Goal: Task Accomplishment & Management: Manage account settings

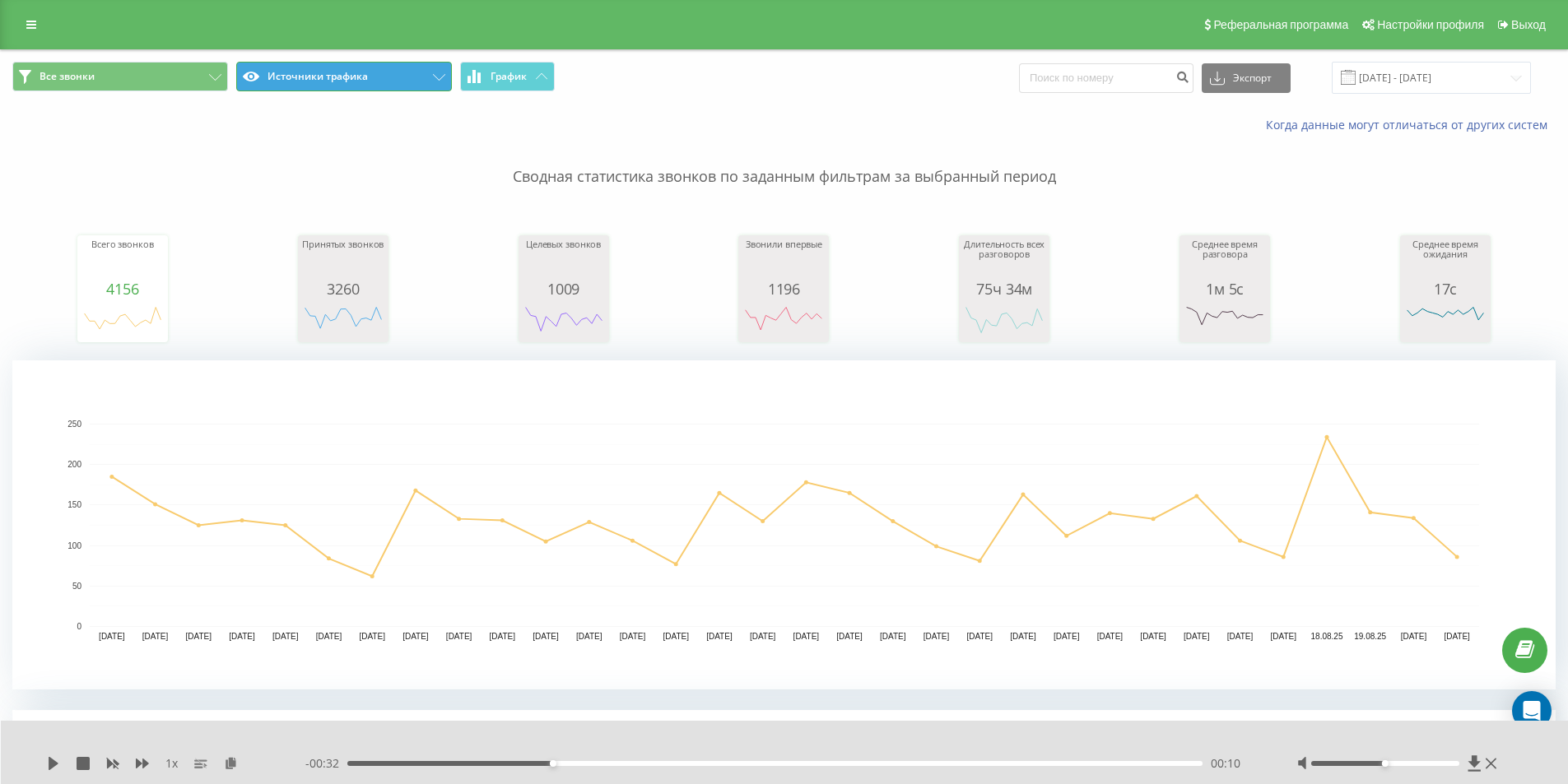
click at [278, 65] on button "Источники трафика" at bounding box center [344, 76] width 216 height 30
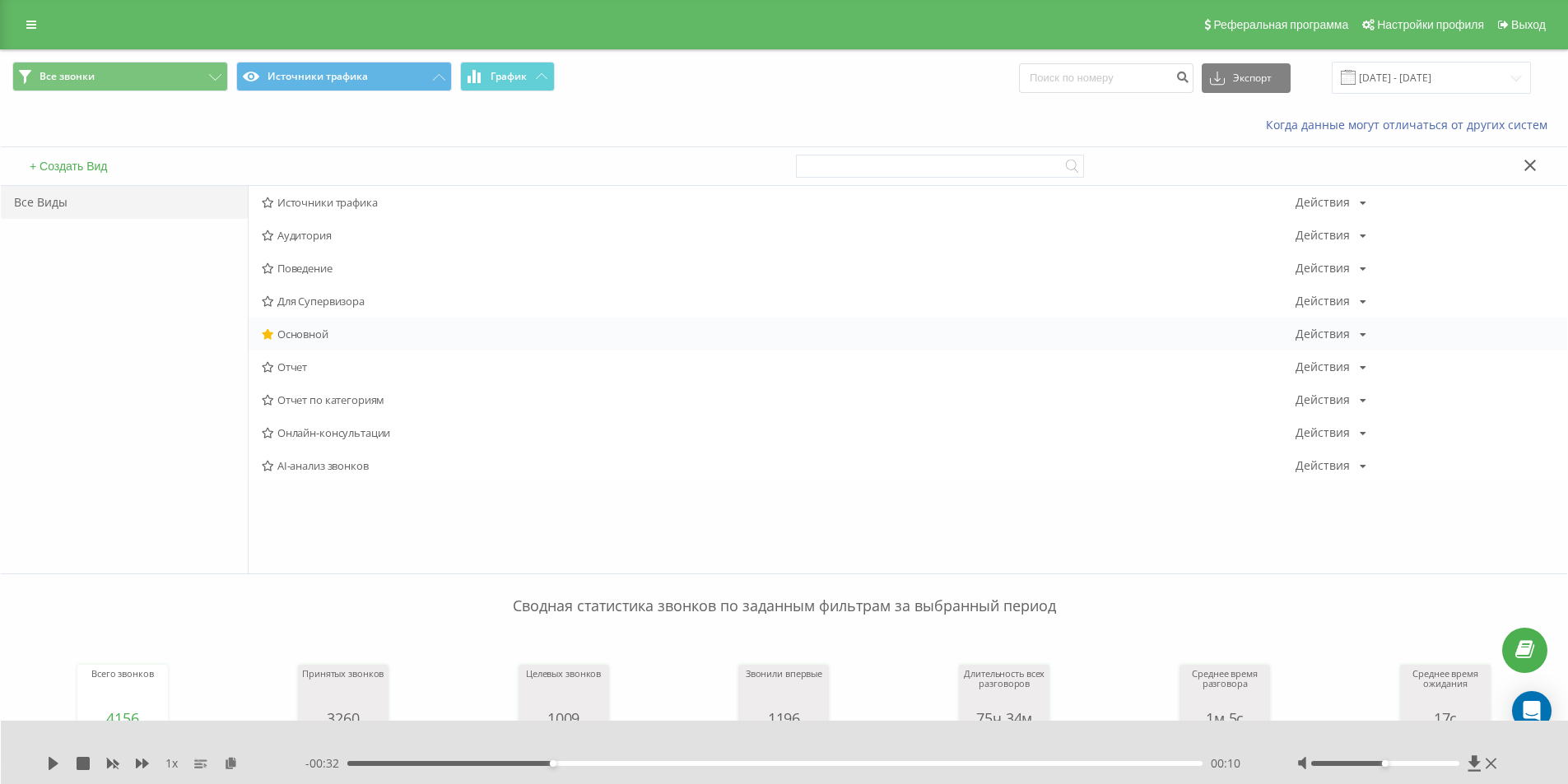
click at [338, 334] on span "Основной" at bounding box center [778, 334] width 1034 height 12
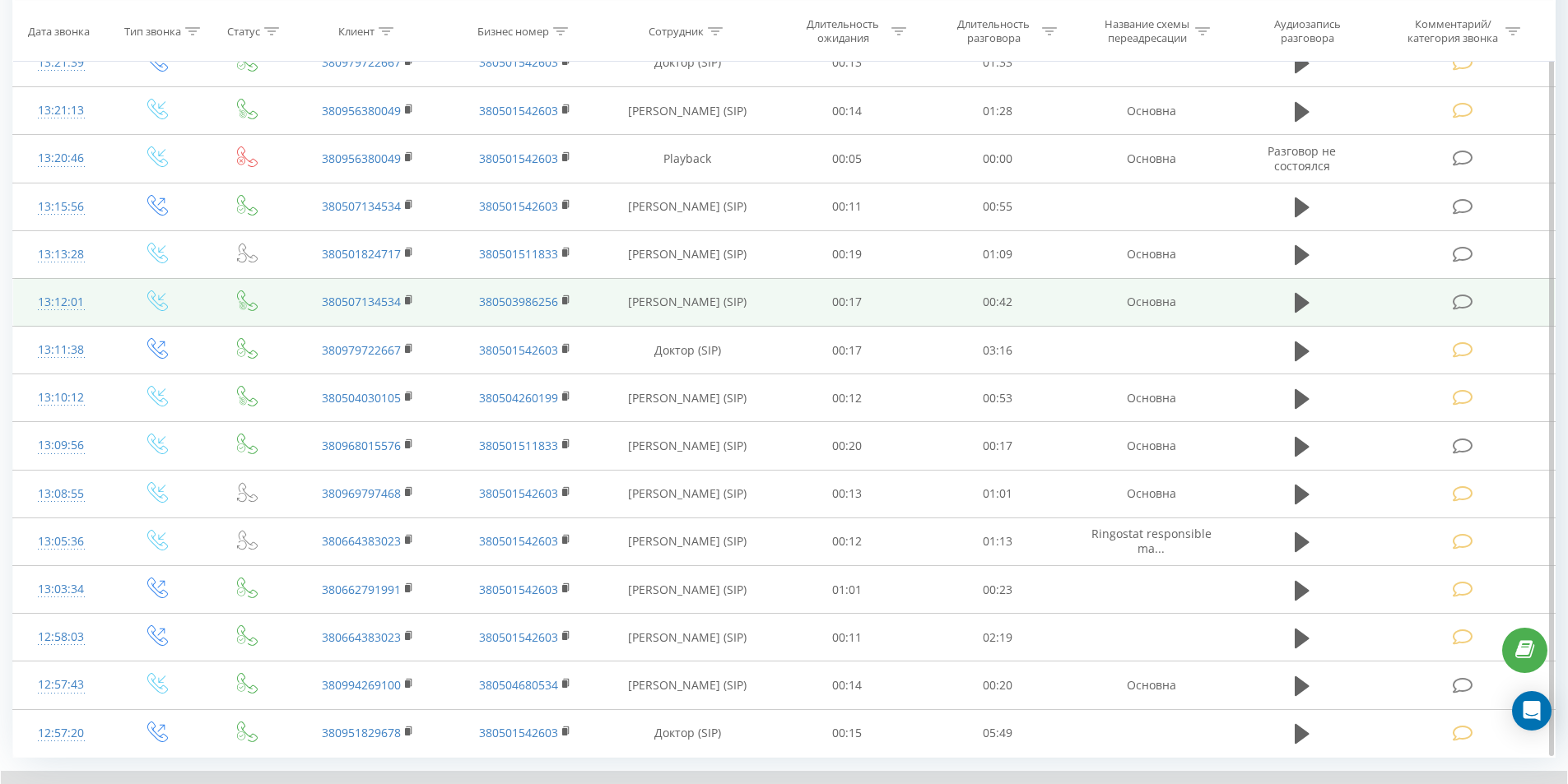
scroll to position [1343, 0]
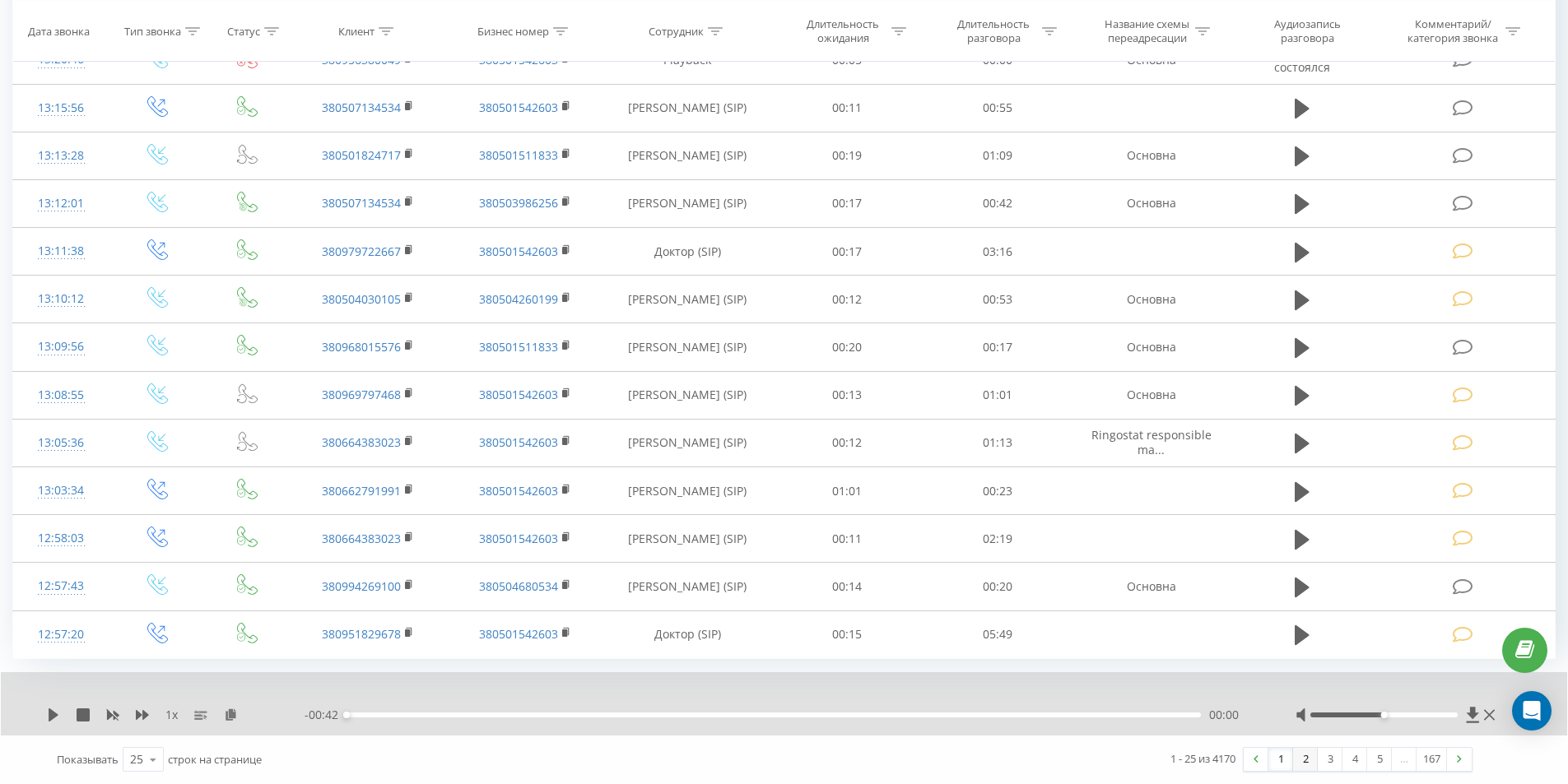
click at [1310, 758] on link "2" at bounding box center [1304, 760] width 24 height 23
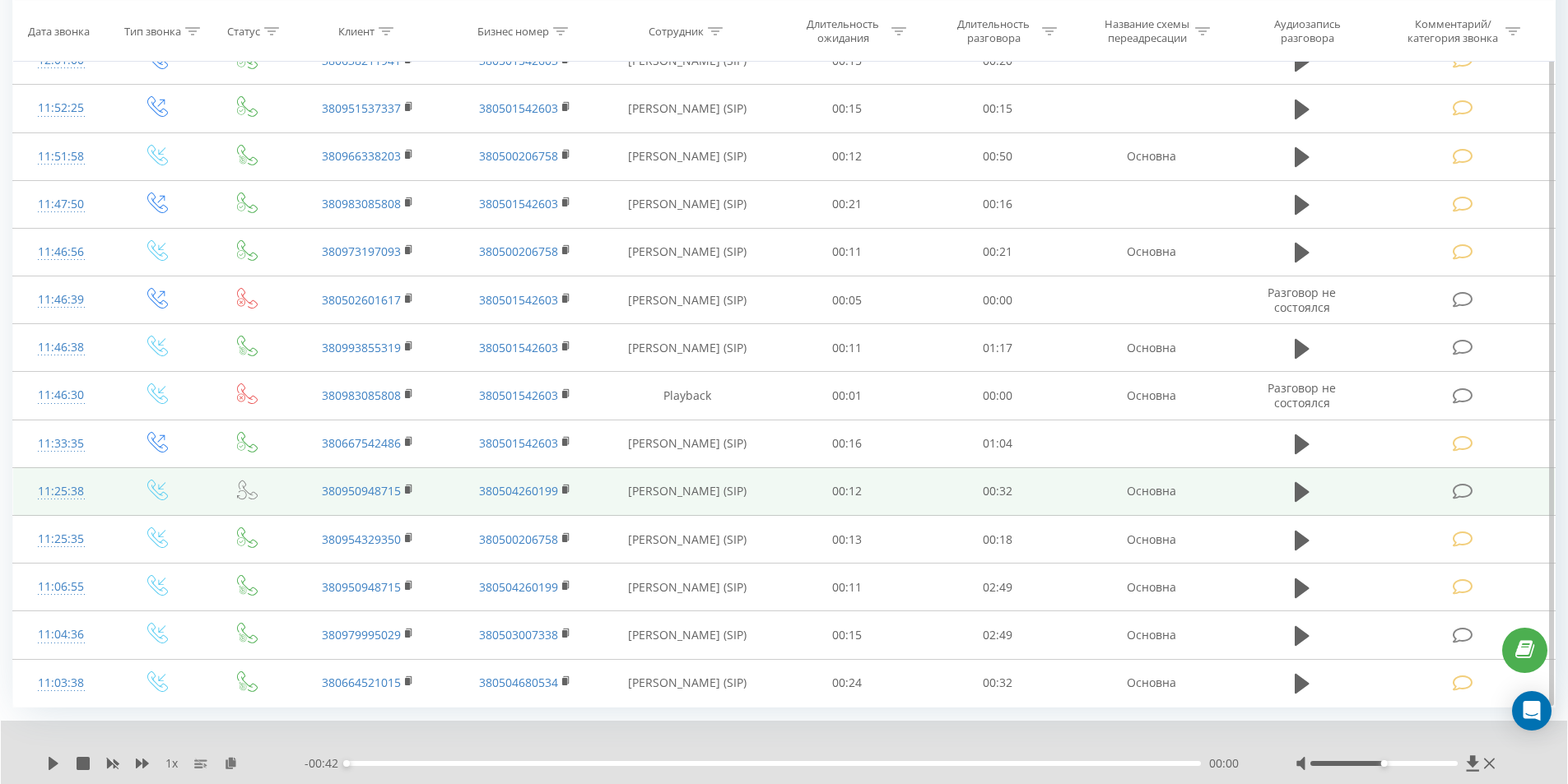
scroll to position [1343, 0]
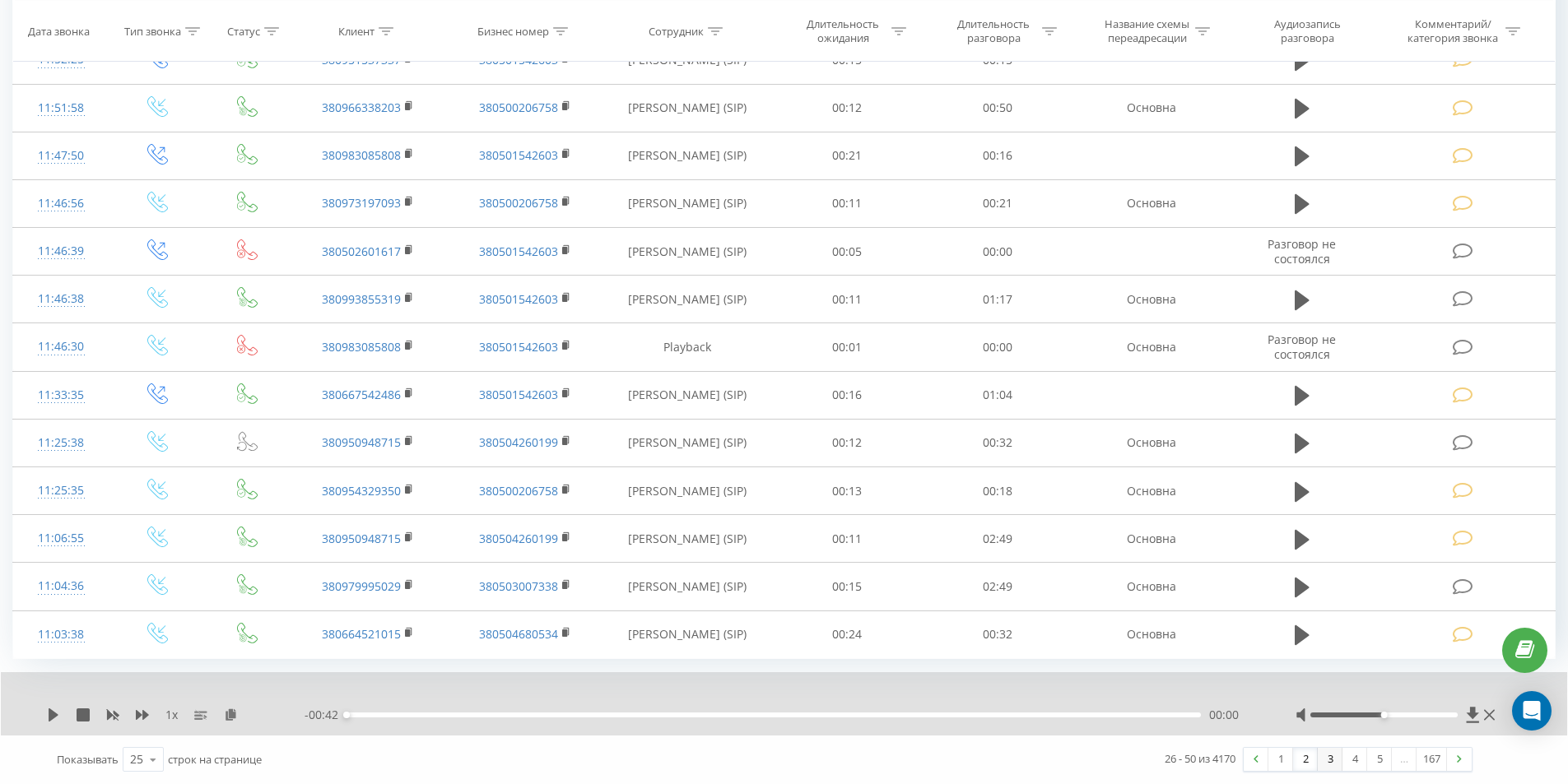
click at [1330, 763] on link "3" at bounding box center [1329, 760] width 24 height 23
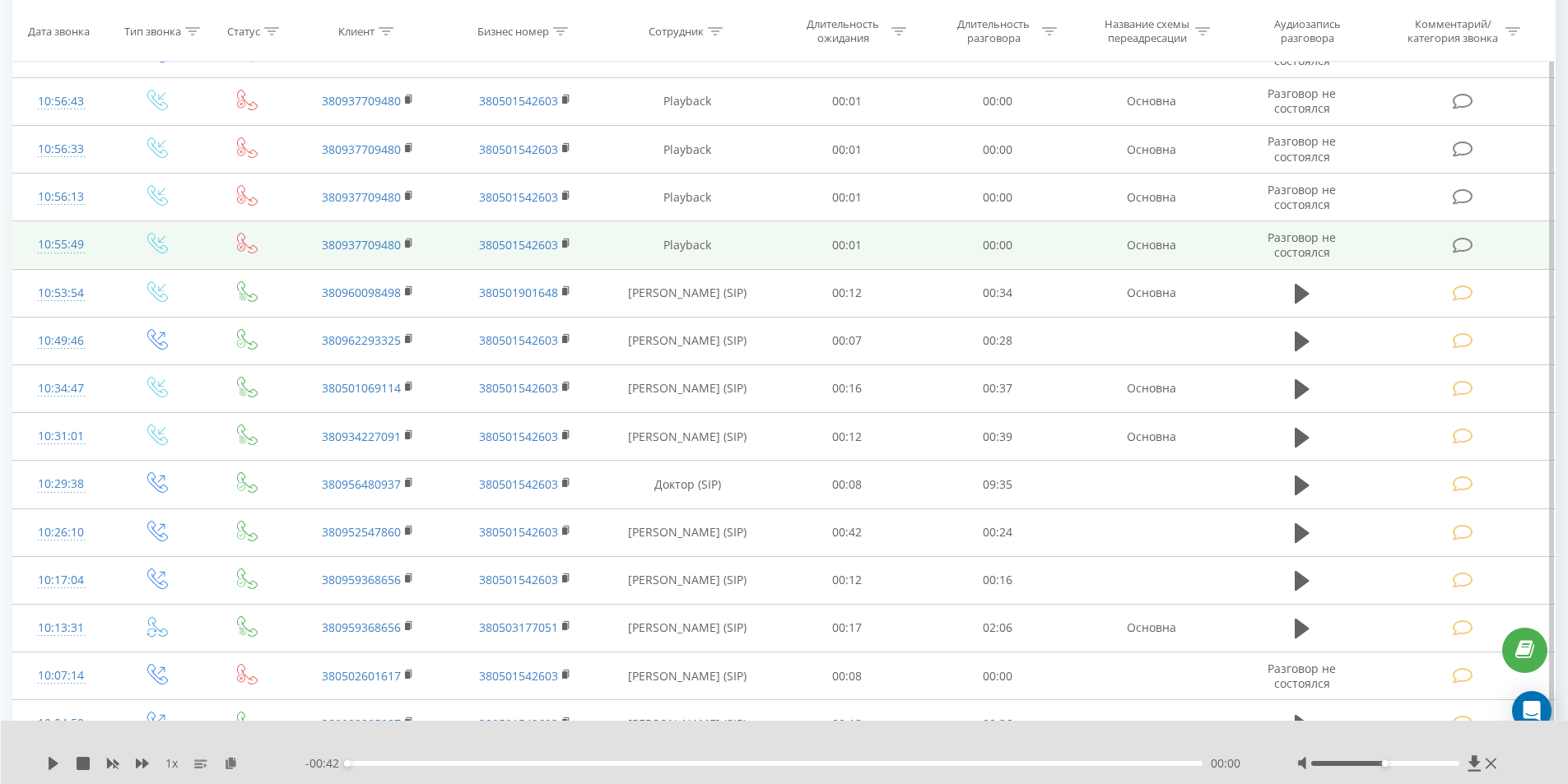
scroll to position [768, 0]
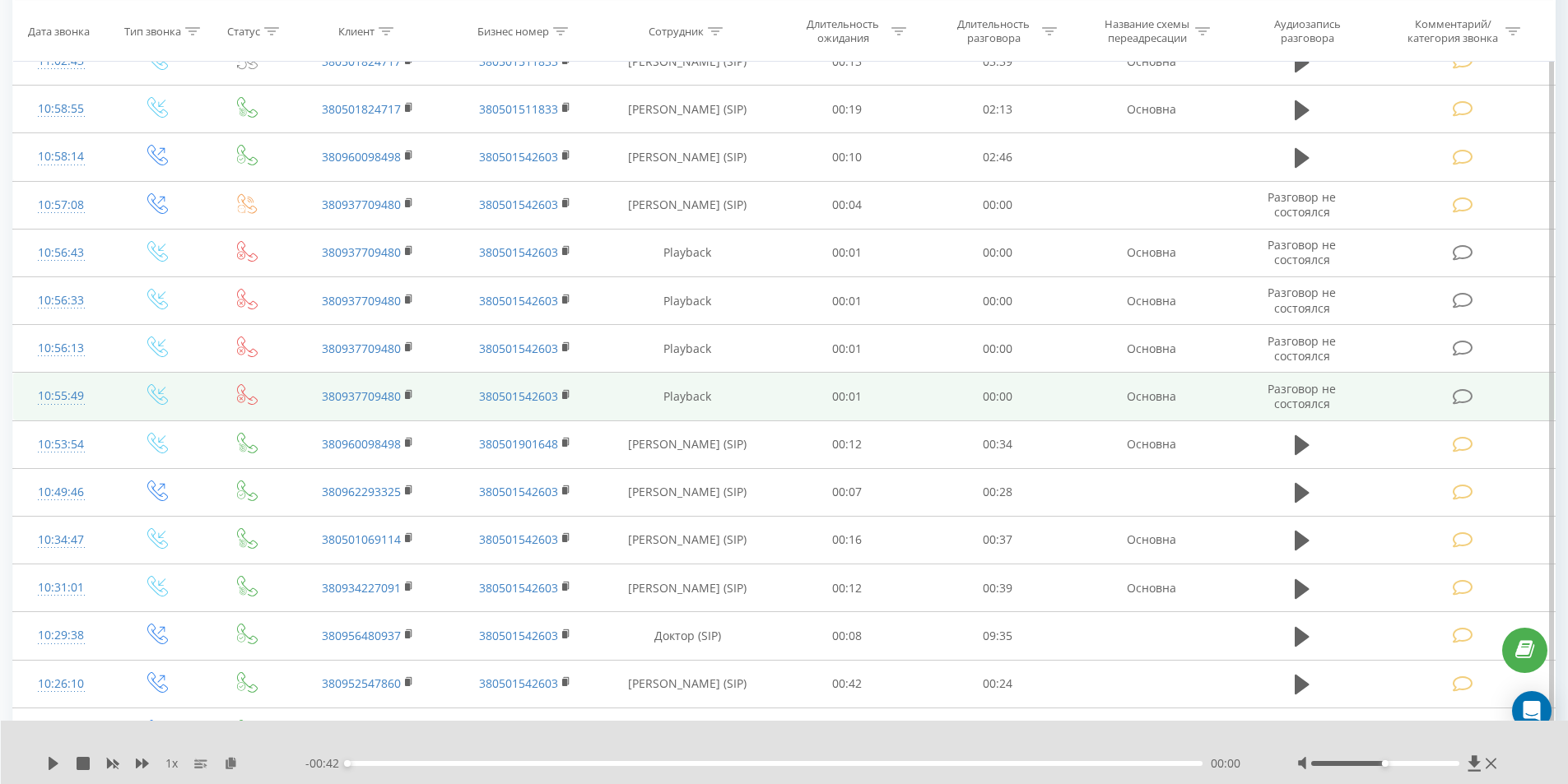
click at [1463, 397] on icon at bounding box center [1462, 396] width 21 height 17
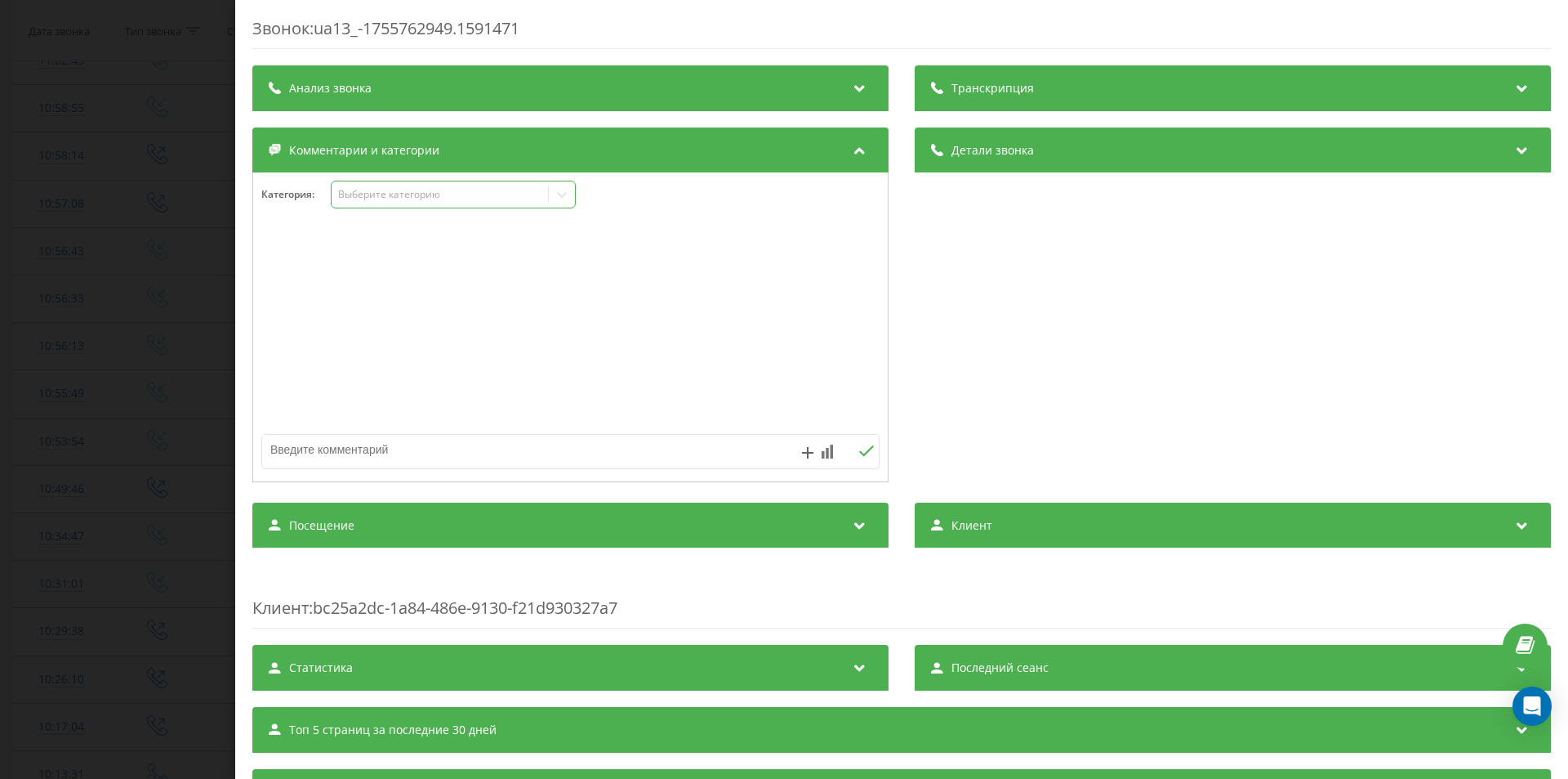
click at [439, 204] on div "Выберите категорию" at bounding box center [452, 194] width 245 height 28
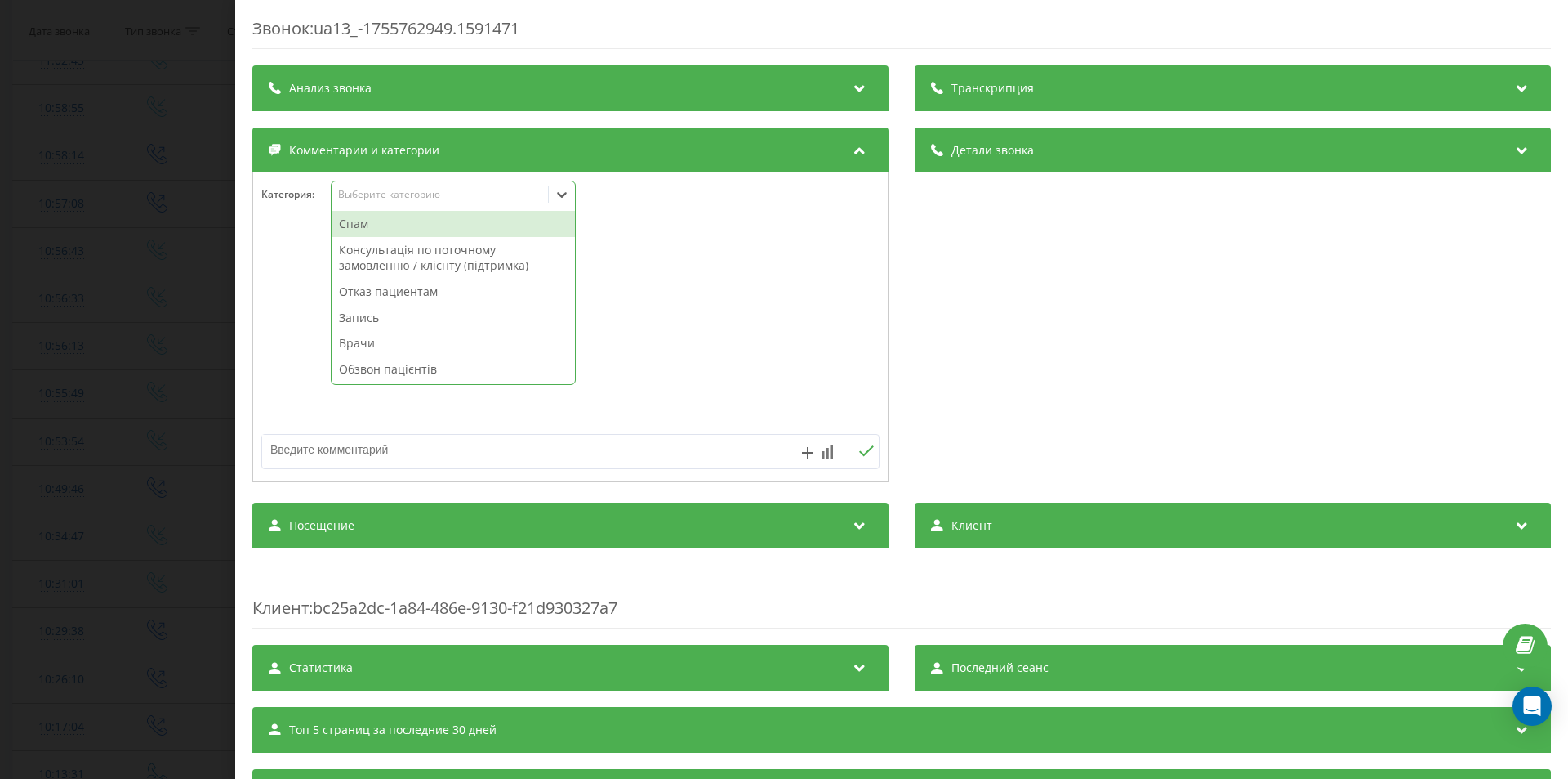
click at [420, 224] on div "Спам" at bounding box center [453, 223] width 244 height 26
click at [94, 381] on div "Звонок : ua13_-1755762949.1591471 Транскрипция Для анализа AI будущих звонков н…" at bounding box center [784, 389] width 1568 height 779
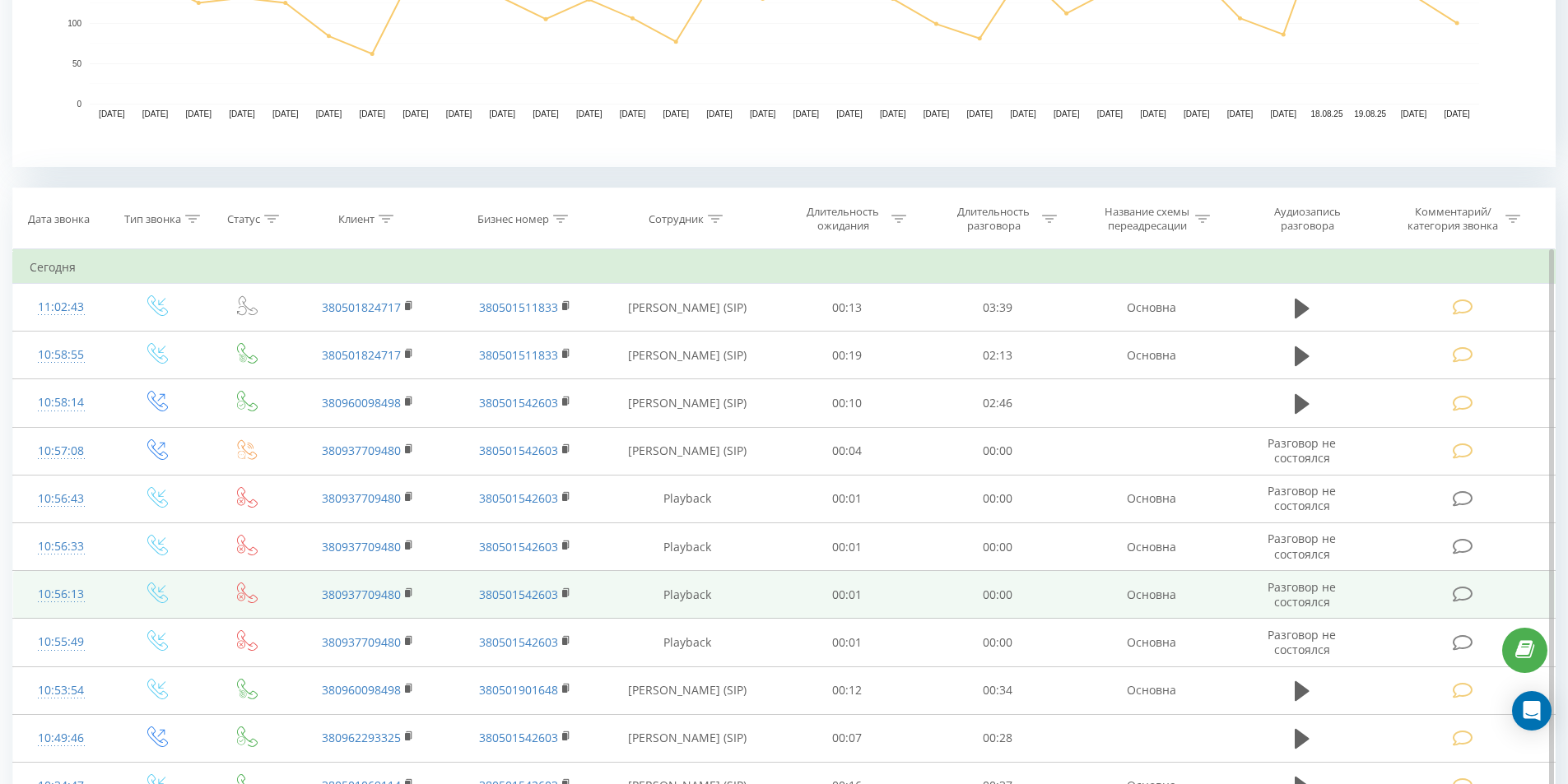
scroll to position [521, 0]
click at [1456, 602] on icon at bounding box center [1462, 595] width 21 height 17
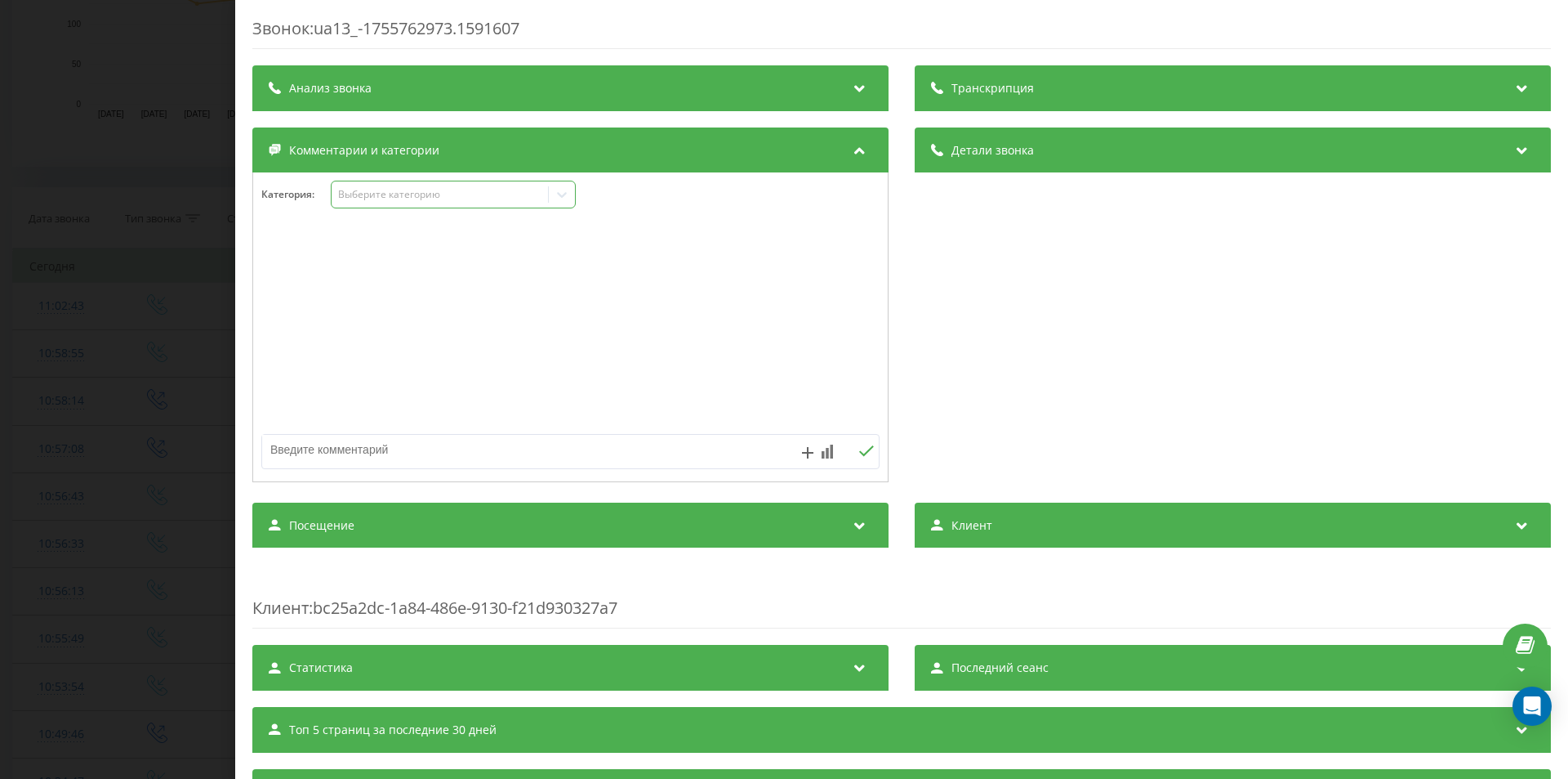
drag, startPoint x: 386, startPoint y: 198, endPoint x: 374, endPoint y: 206, distance: 14.4
click at [386, 197] on div "Выберите категорию" at bounding box center [440, 195] width 204 height 13
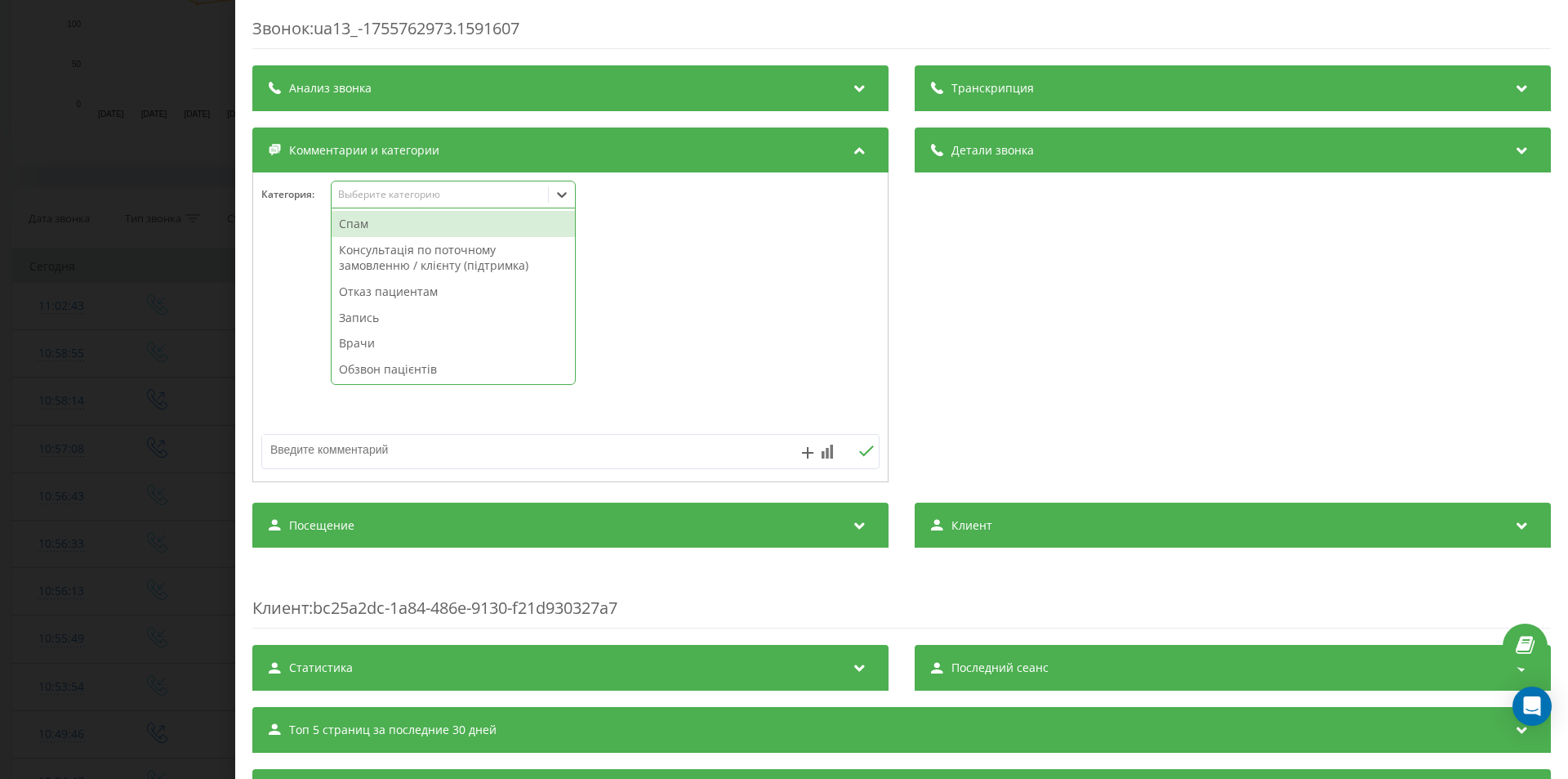
click at [369, 217] on div "Спам" at bounding box center [453, 223] width 244 height 26
click at [176, 396] on div "Звонок : ua13_-1755762973.1591607 Транскрипция Для анализа AI будущих звонков н…" at bounding box center [784, 389] width 1568 height 779
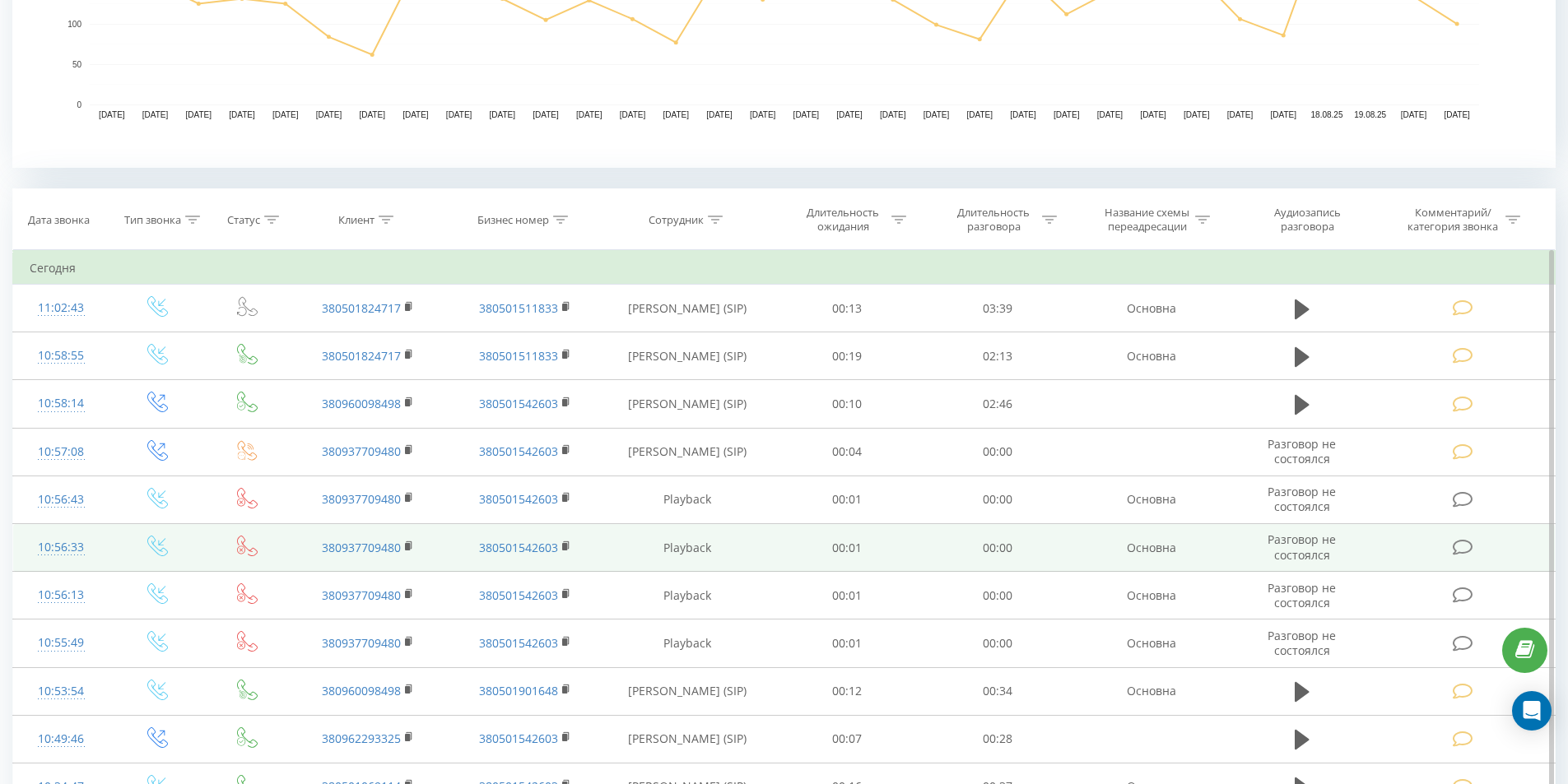
click at [1466, 549] on icon at bounding box center [1462, 547] width 21 height 17
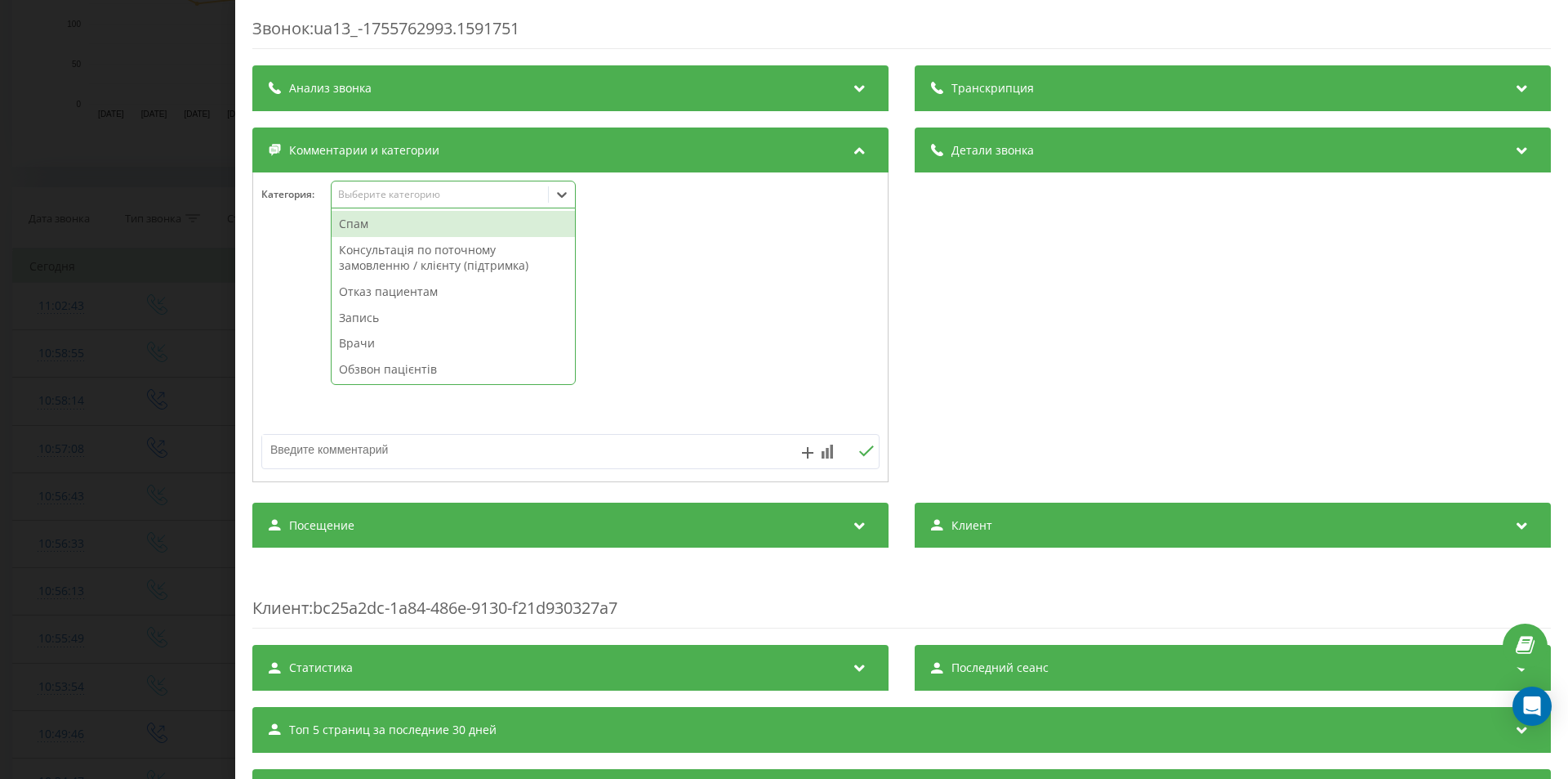
click at [363, 198] on div "Выберите категорию" at bounding box center [440, 195] width 204 height 13
click at [358, 221] on div "Спам" at bounding box center [453, 223] width 244 height 26
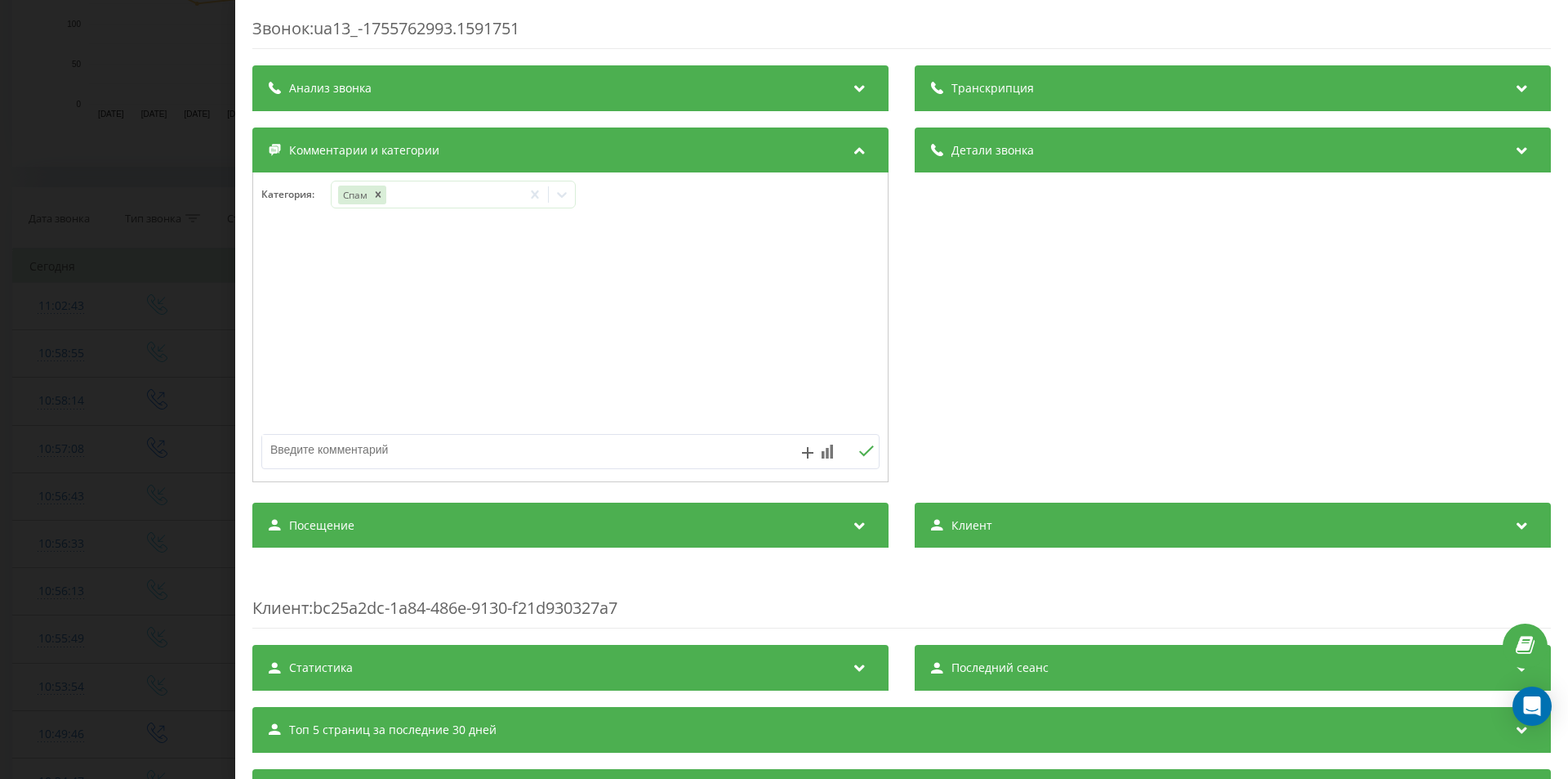
click at [139, 403] on div "Звонок : ua13_-1755762993.1591751 Транскрипция Для анализа AI будущих звонков н…" at bounding box center [784, 389] width 1568 height 779
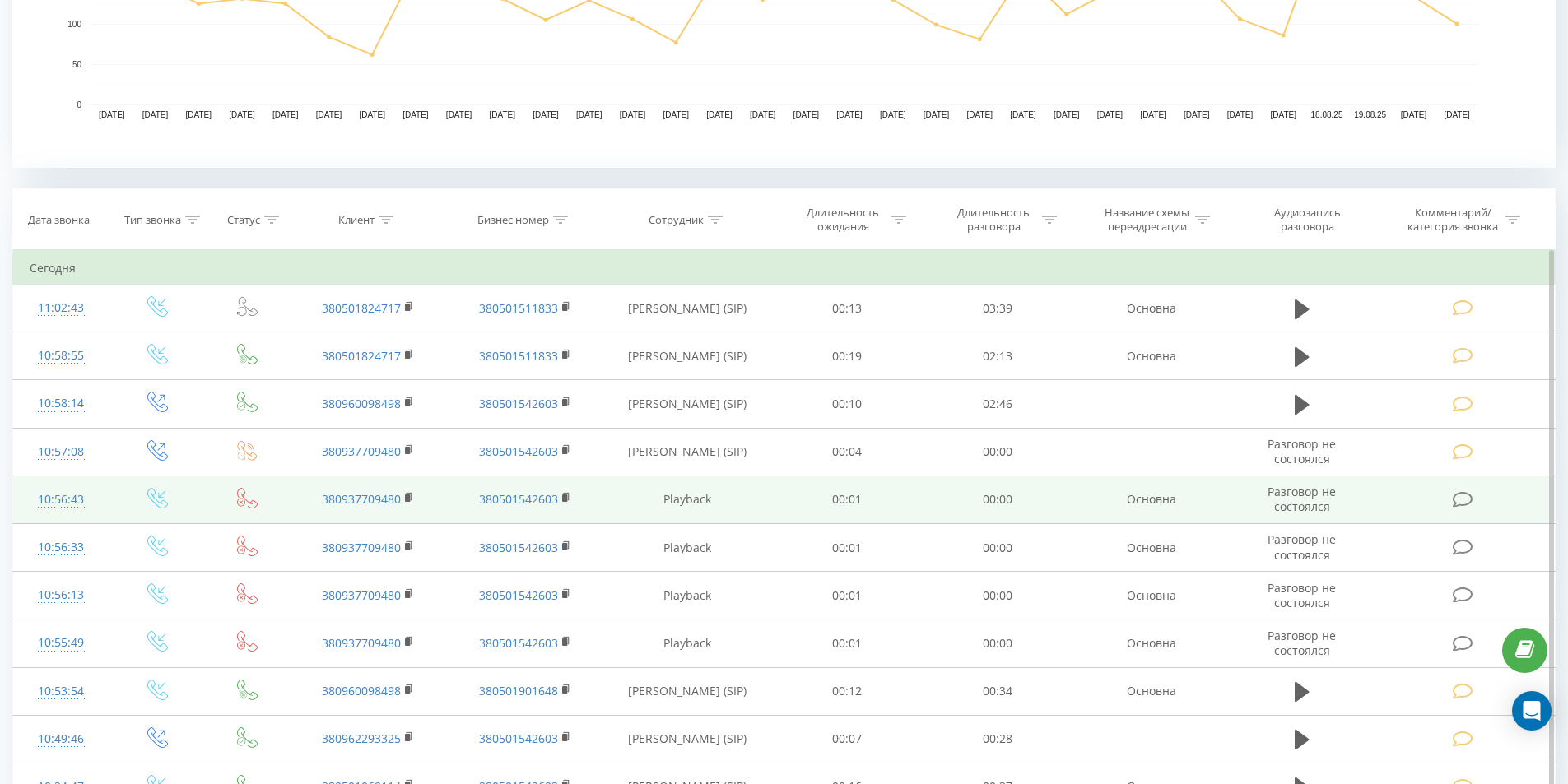
click at [1455, 502] on icon at bounding box center [1462, 499] width 21 height 17
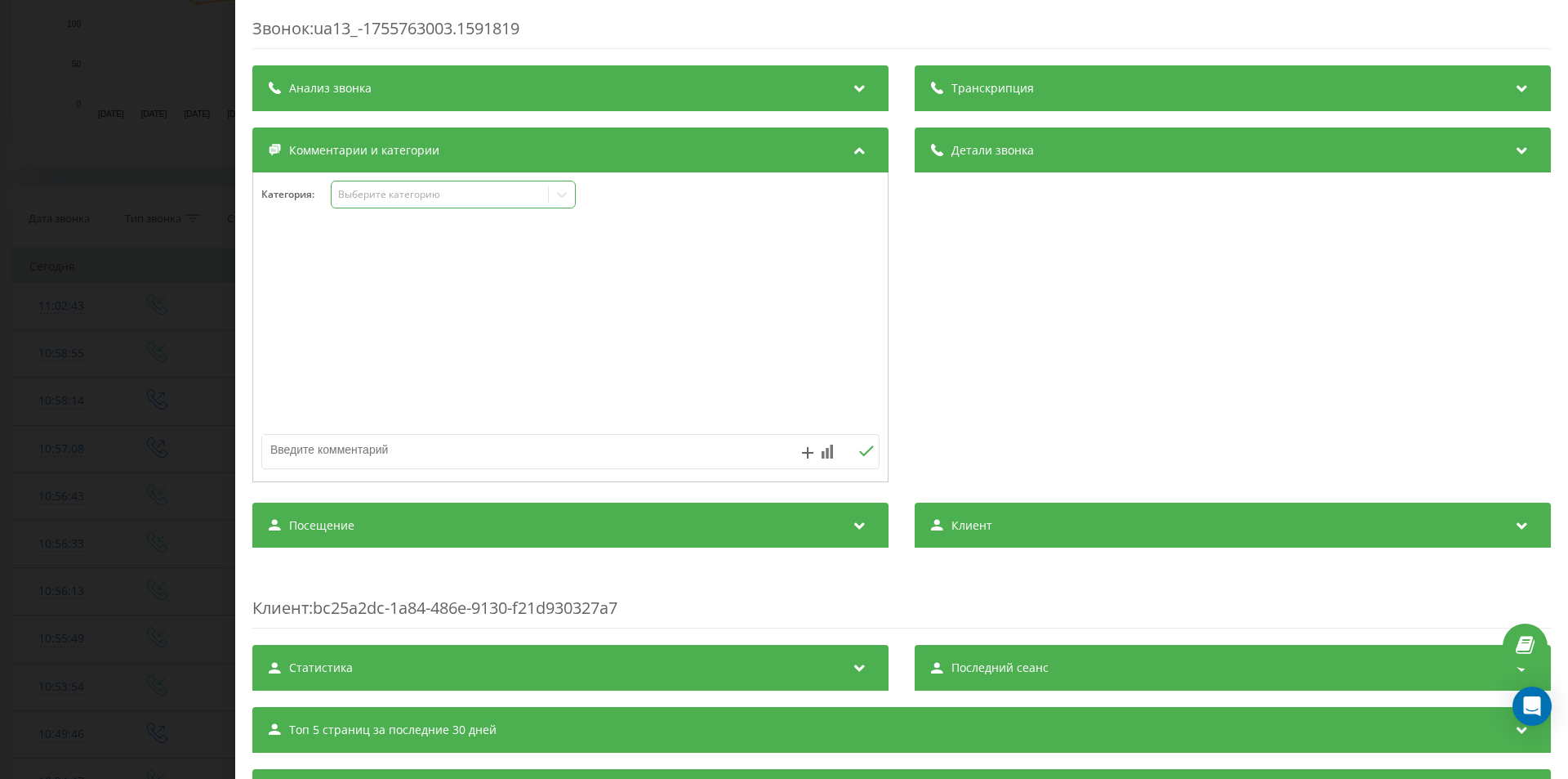
click at [435, 200] on div "Выберите категорию" at bounding box center [440, 195] width 204 height 13
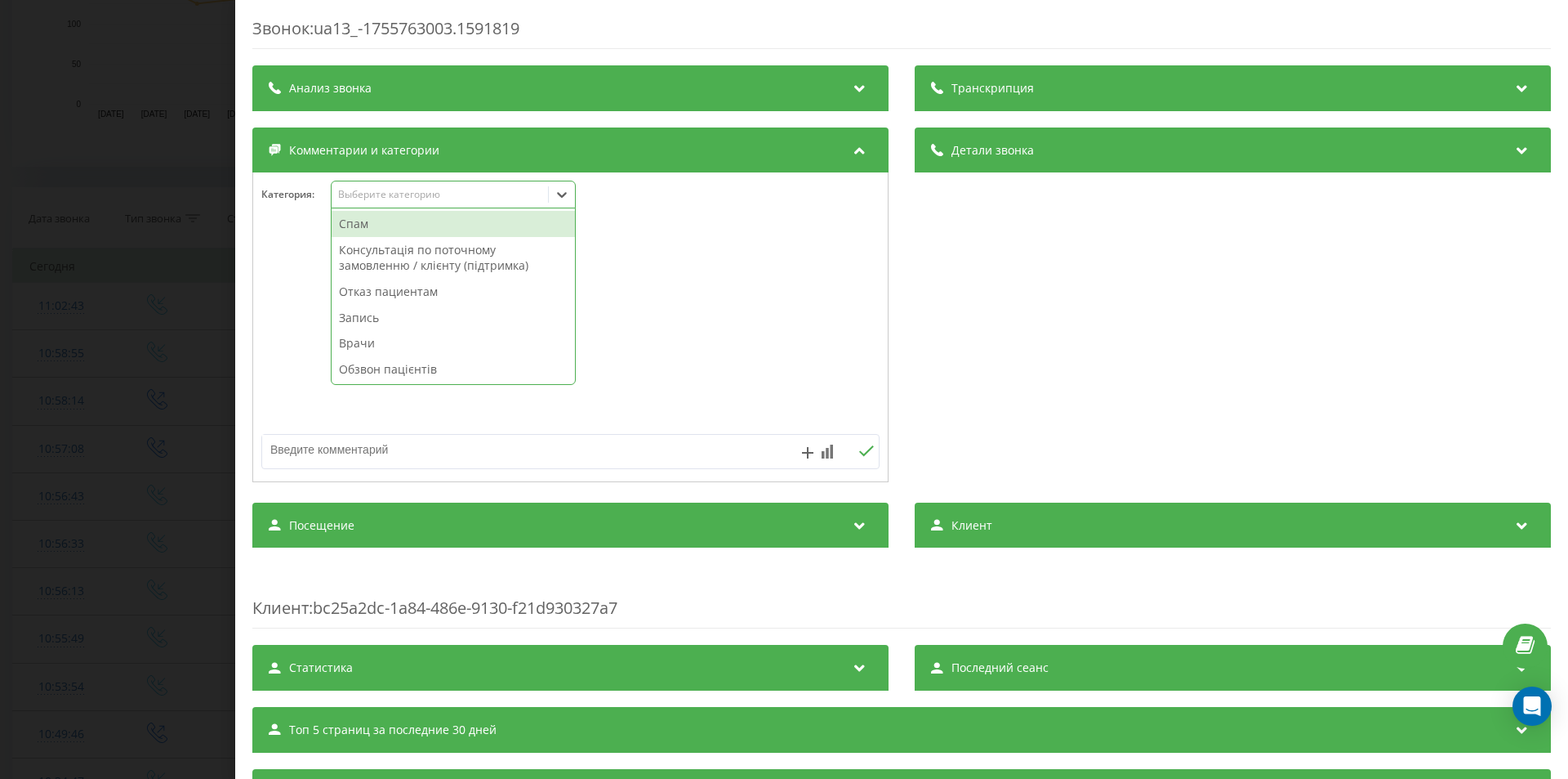
drag, startPoint x: 367, startPoint y: 232, endPoint x: 306, endPoint y: 238, distance: 61.3
click at [366, 232] on div "Спам" at bounding box center [453, 223] width 244 height 26
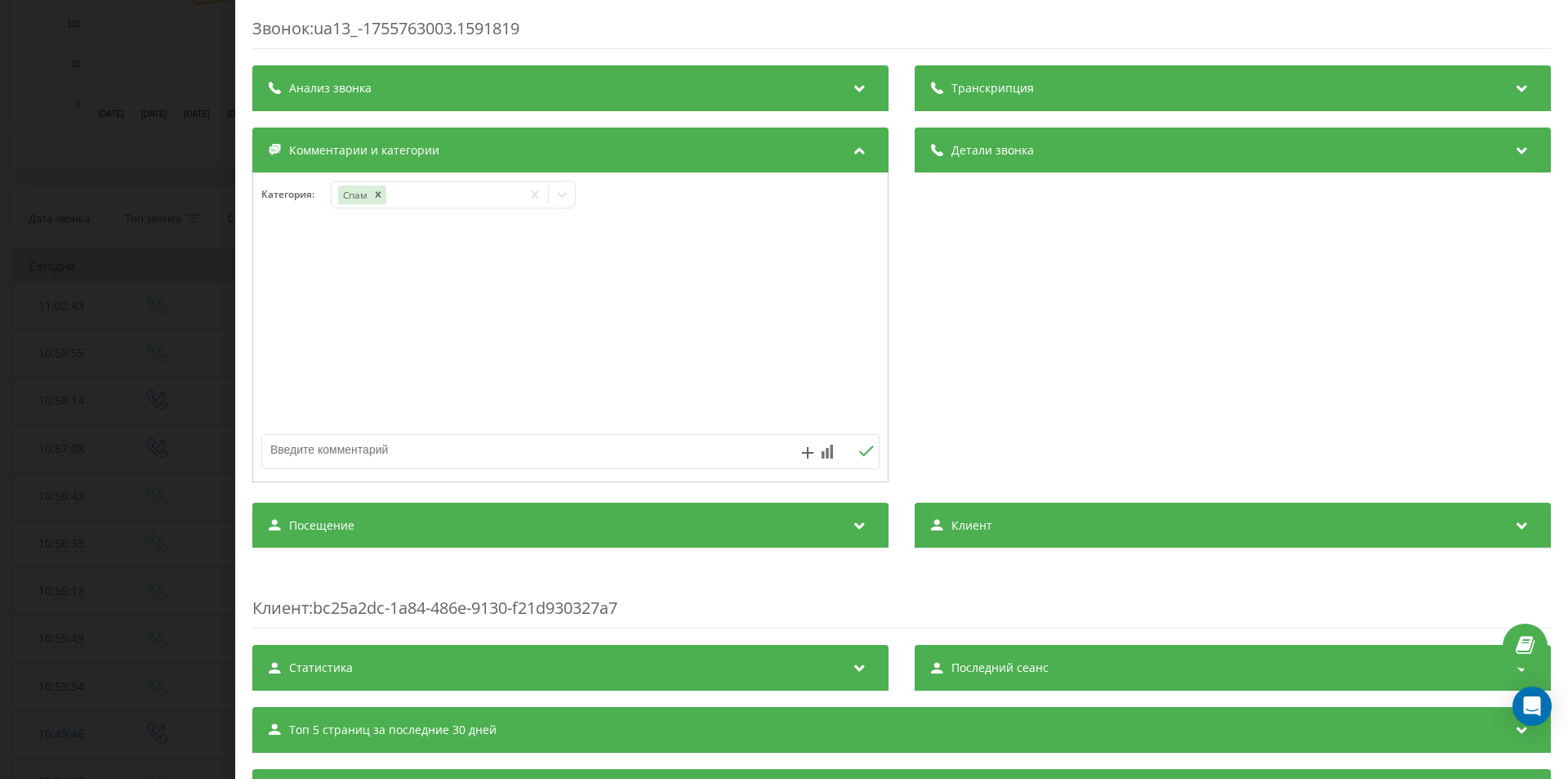
click at [65, 353] on div "Звонок : ua13_-1755763003.1591819 Транскрипция Для анализа AI будущих звонков н…" at bounding box center [784, 389] width 1568 height 779
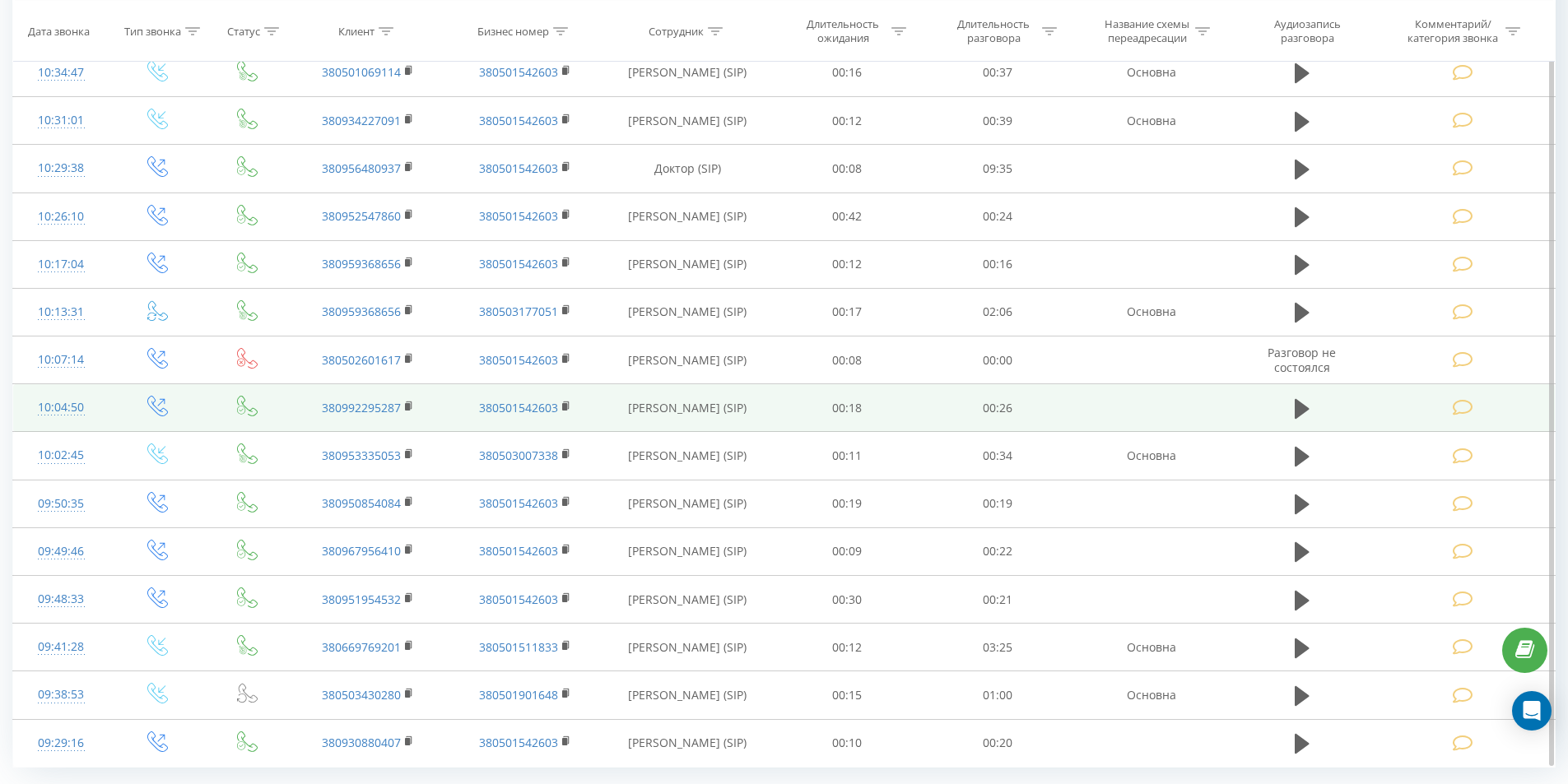
scroll to position [1280, 0]
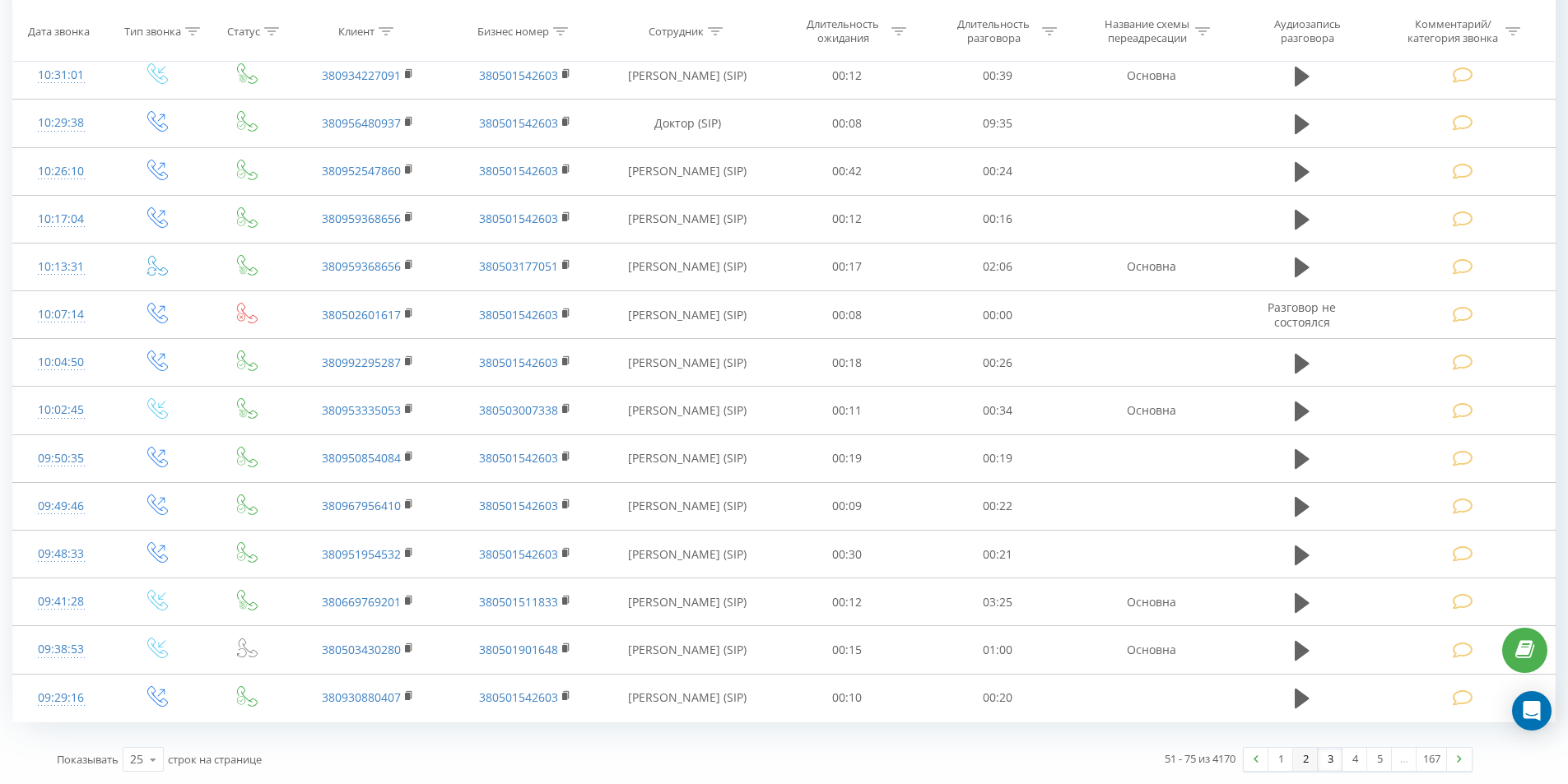
click at [1304, 756] on link "2" at bounding box center [1304, 760] width 24 height 23
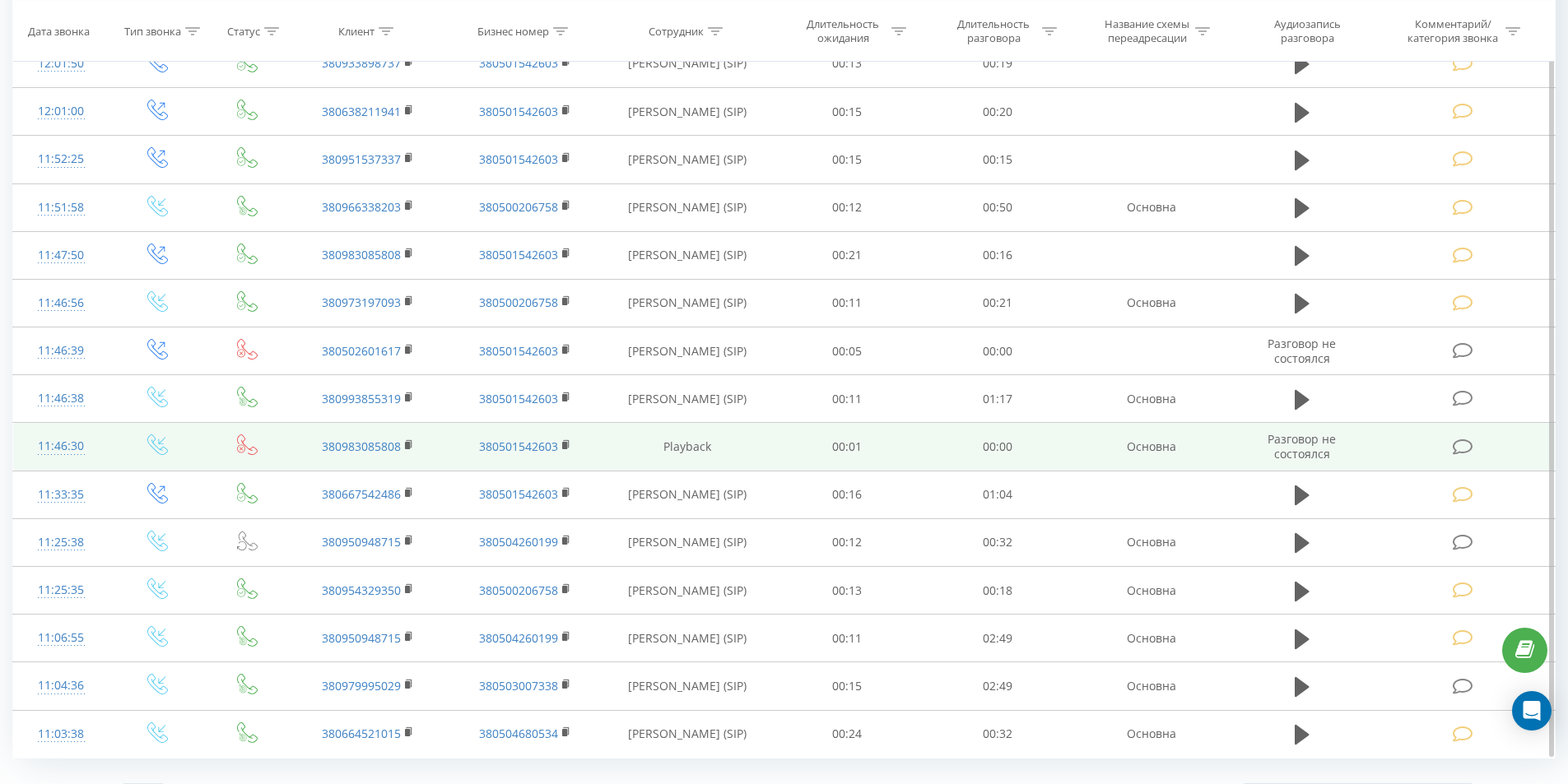
scroll to position [1280, 0]
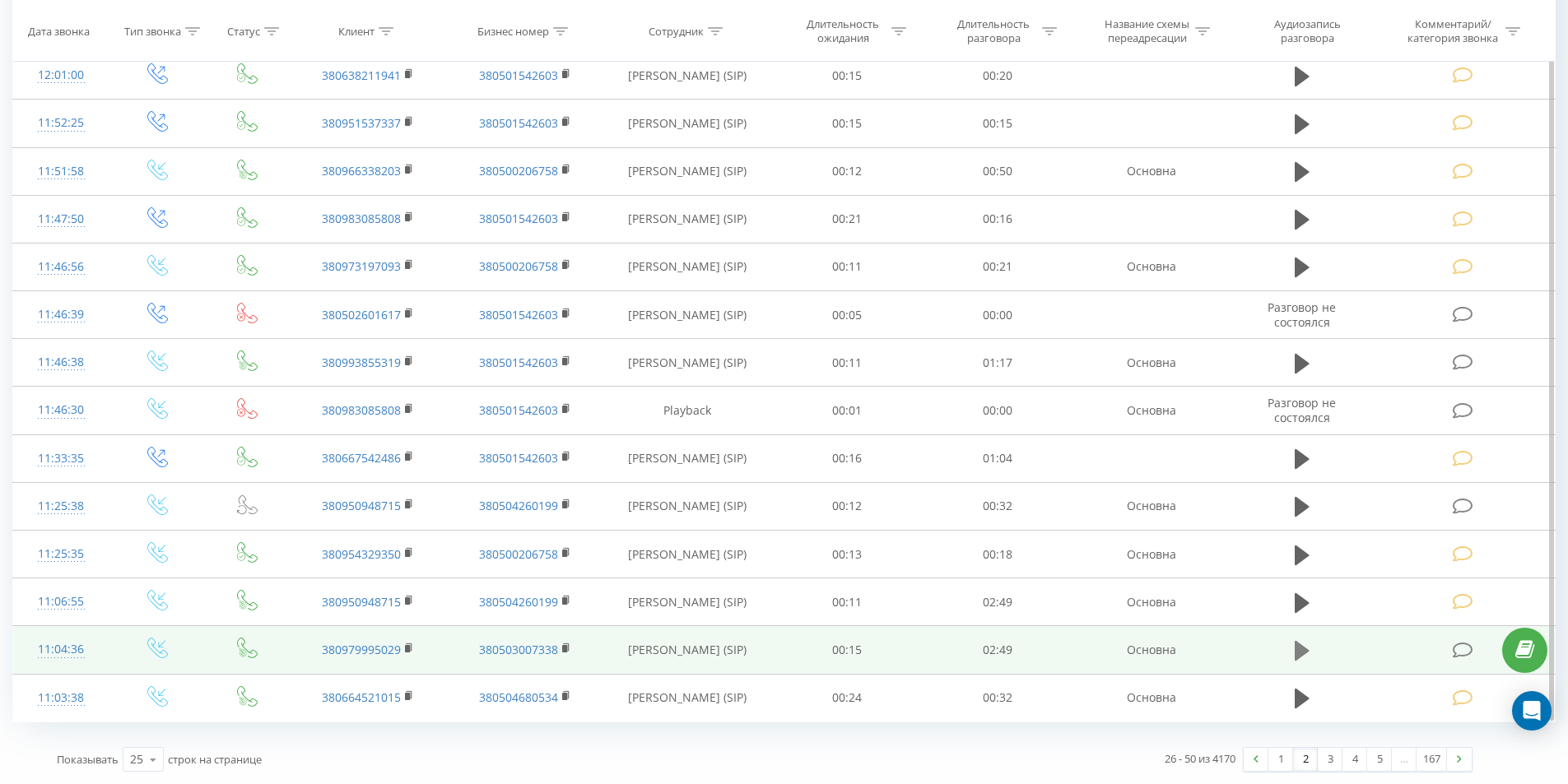
click at [1304, 655] on icon at bounding box center [1302, 650] width 14 height 23
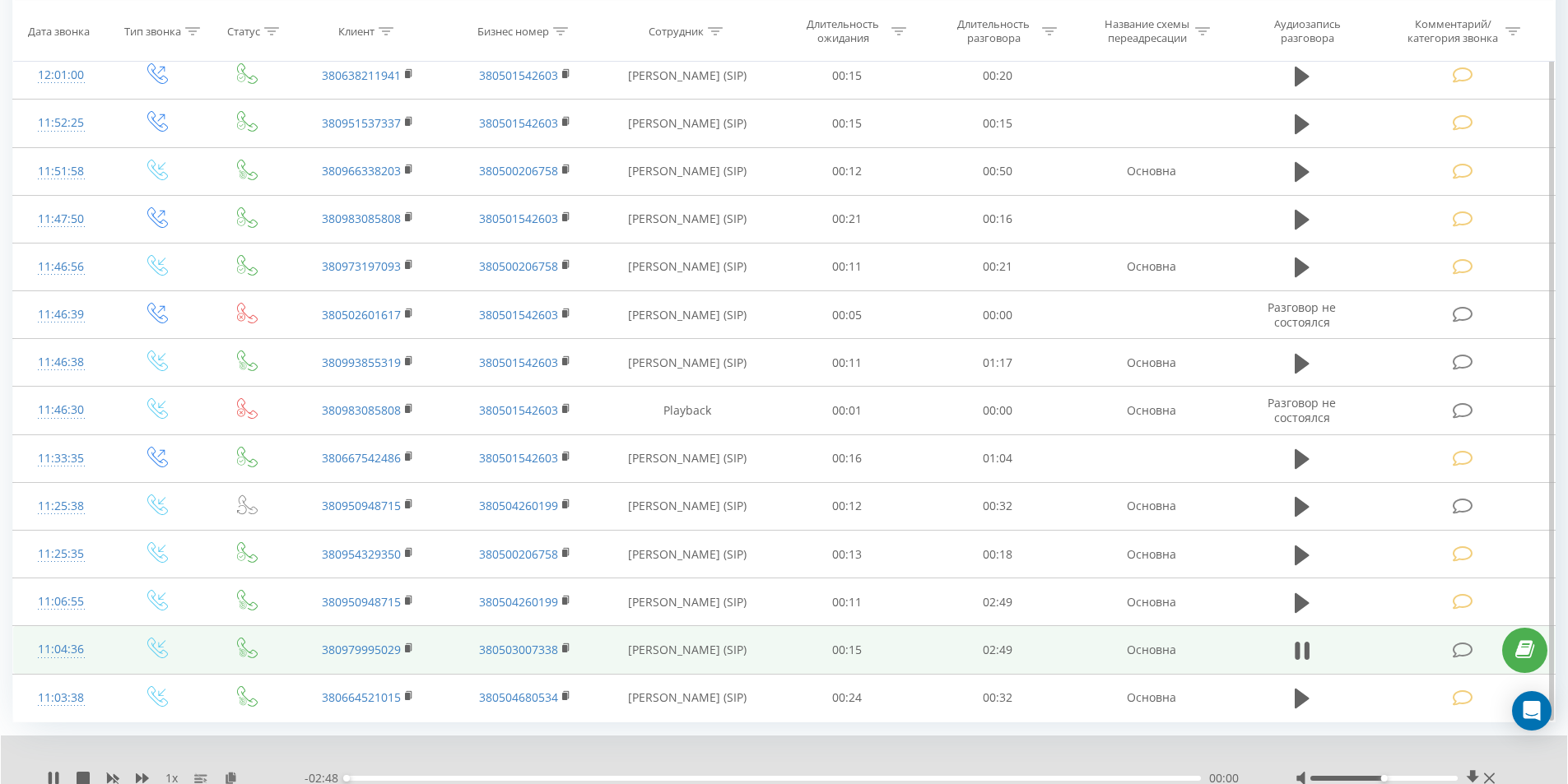
click at [544, 777] on div "00:00" at bounding box center [774, 778] width 854 height 5
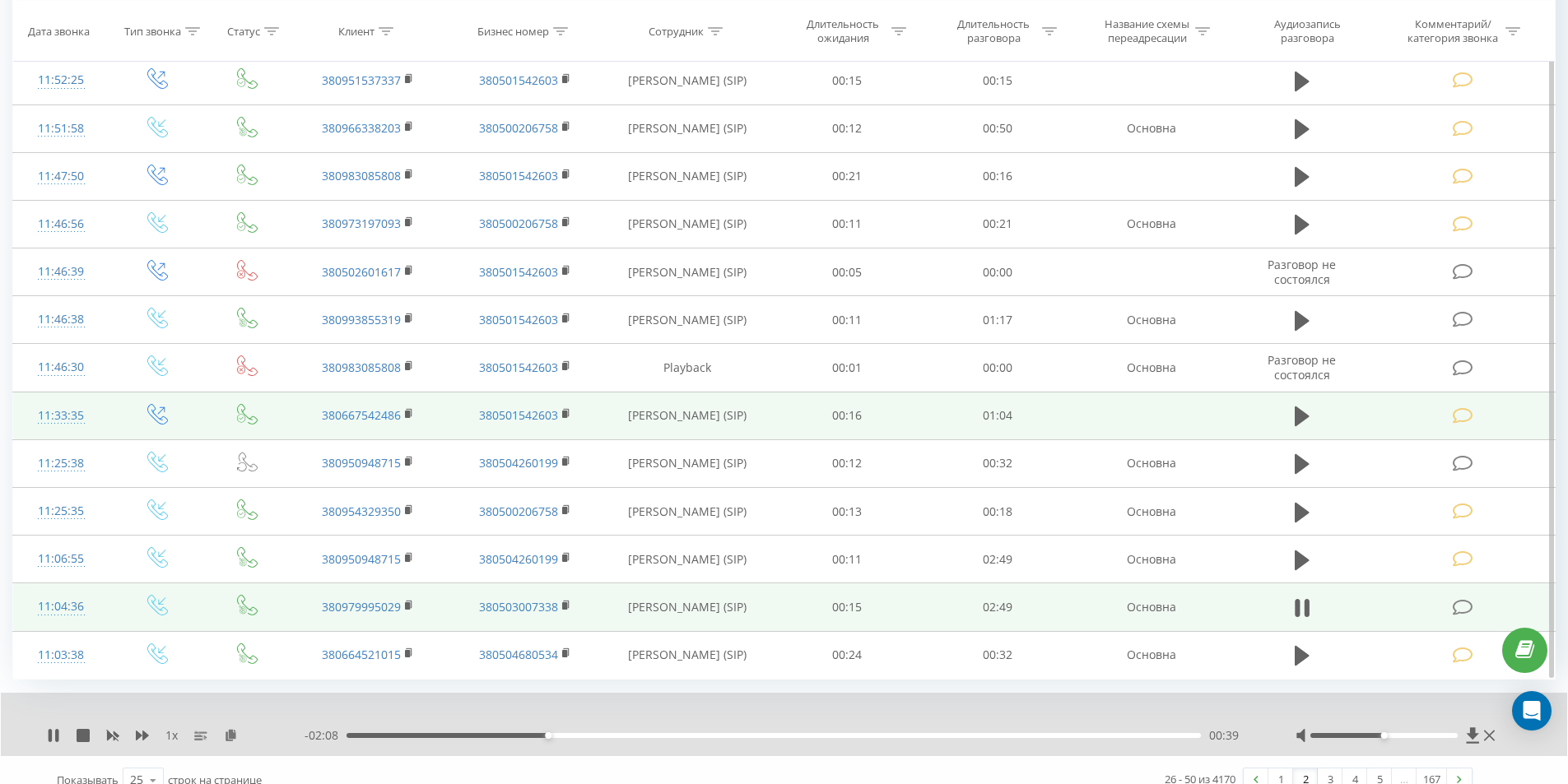
scroll to position [1343, 0]
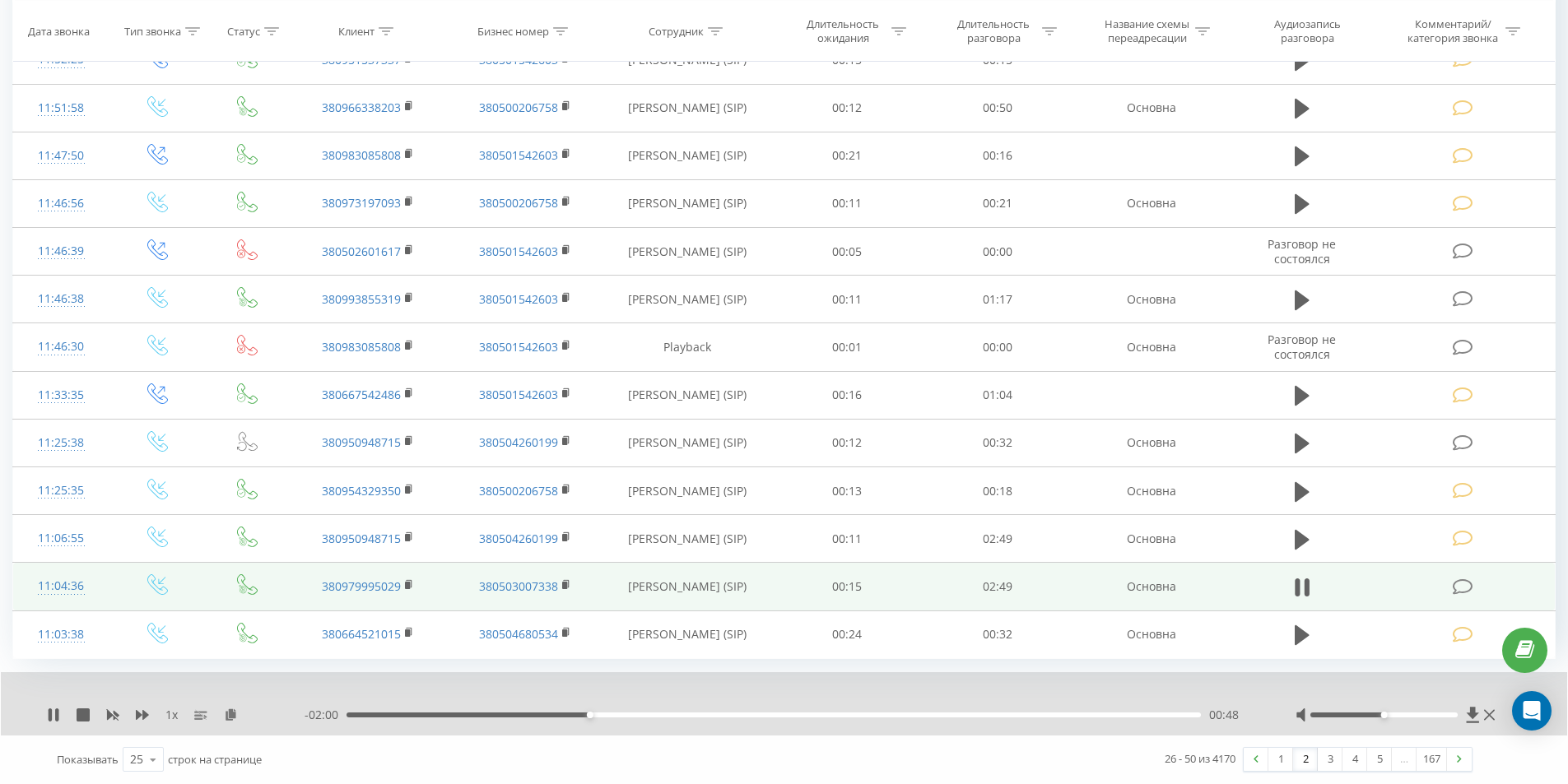
click at [684, 715] on div "00:48" at bounding box center [774, 714] width 854 height 5
click at [817, 715] on div "01:06" at bounding box center [774, 714] width 854 height 5
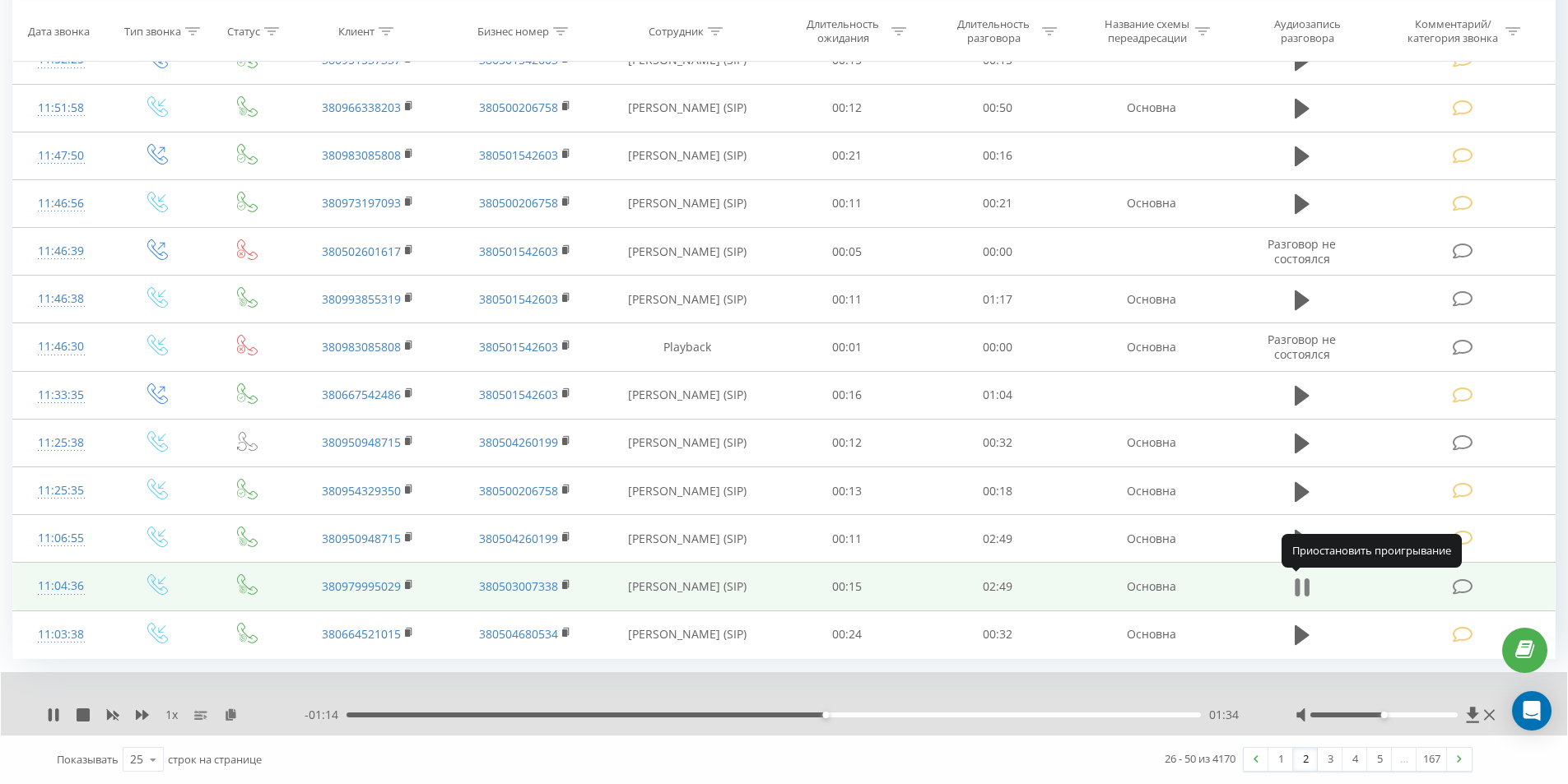
click at [1303, 586] on icon at bounding box center [1302, 587] width 14 height 23
click at [1461, 586] on icon at bounding box center [1462, 586] width 21 height 17
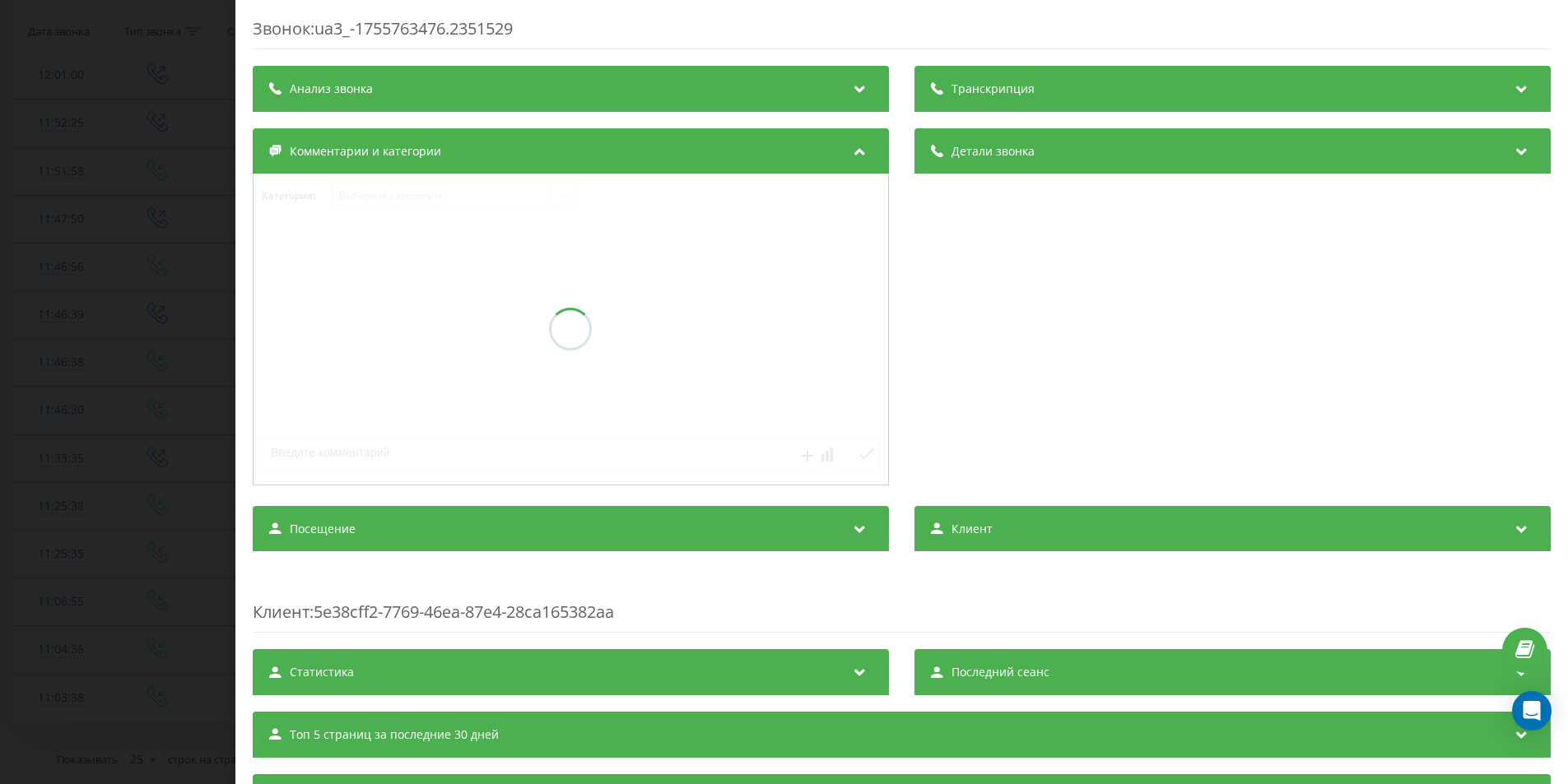
scroll to position [1280, 0]
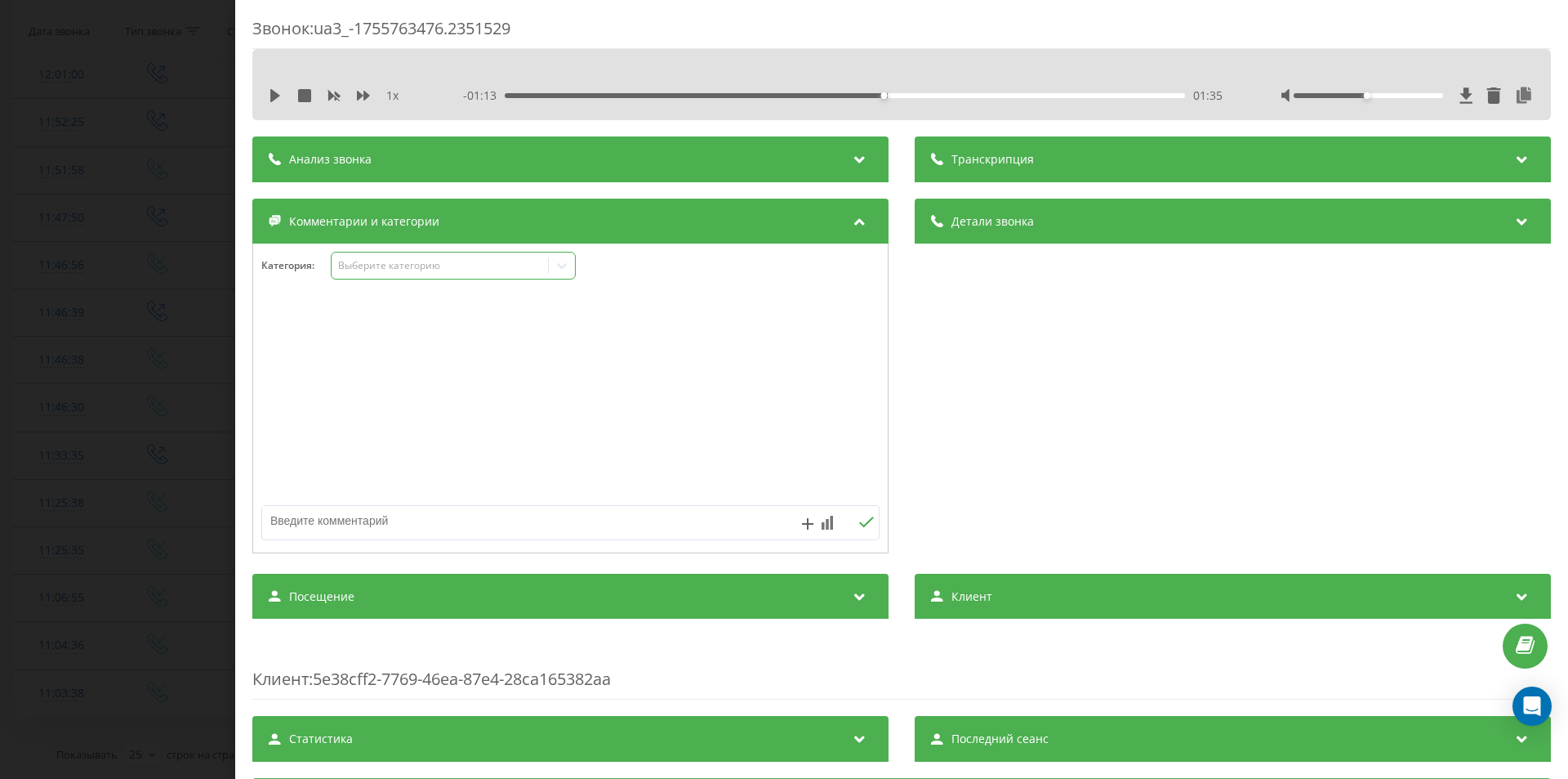
click at [396, 267] on div "Выберите категорию" at bounding box center [440, 265] width 204 height 13
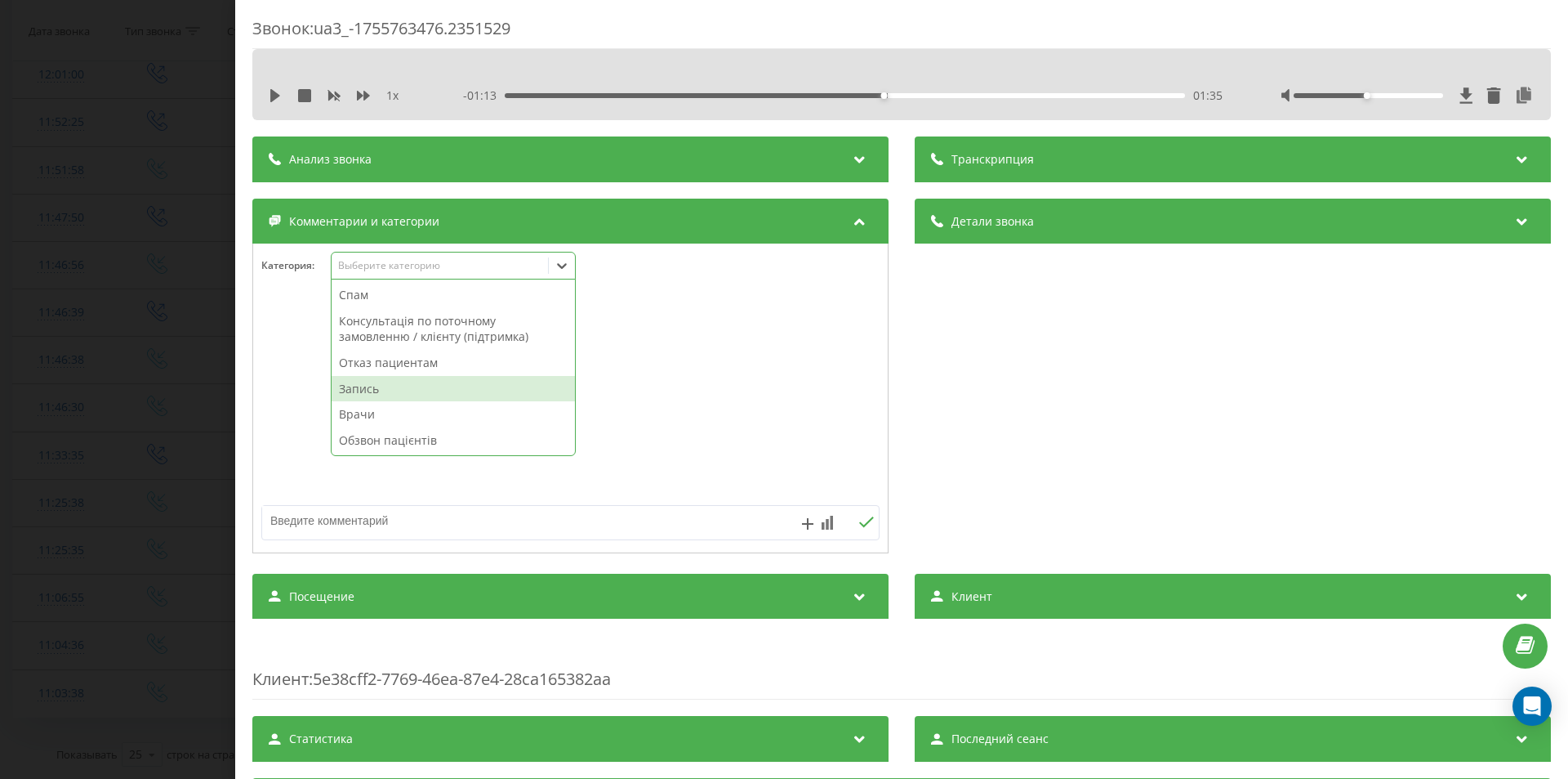
click at [376, 378] on div "Запись" at bounding box center [453, 388] width 244 height 26
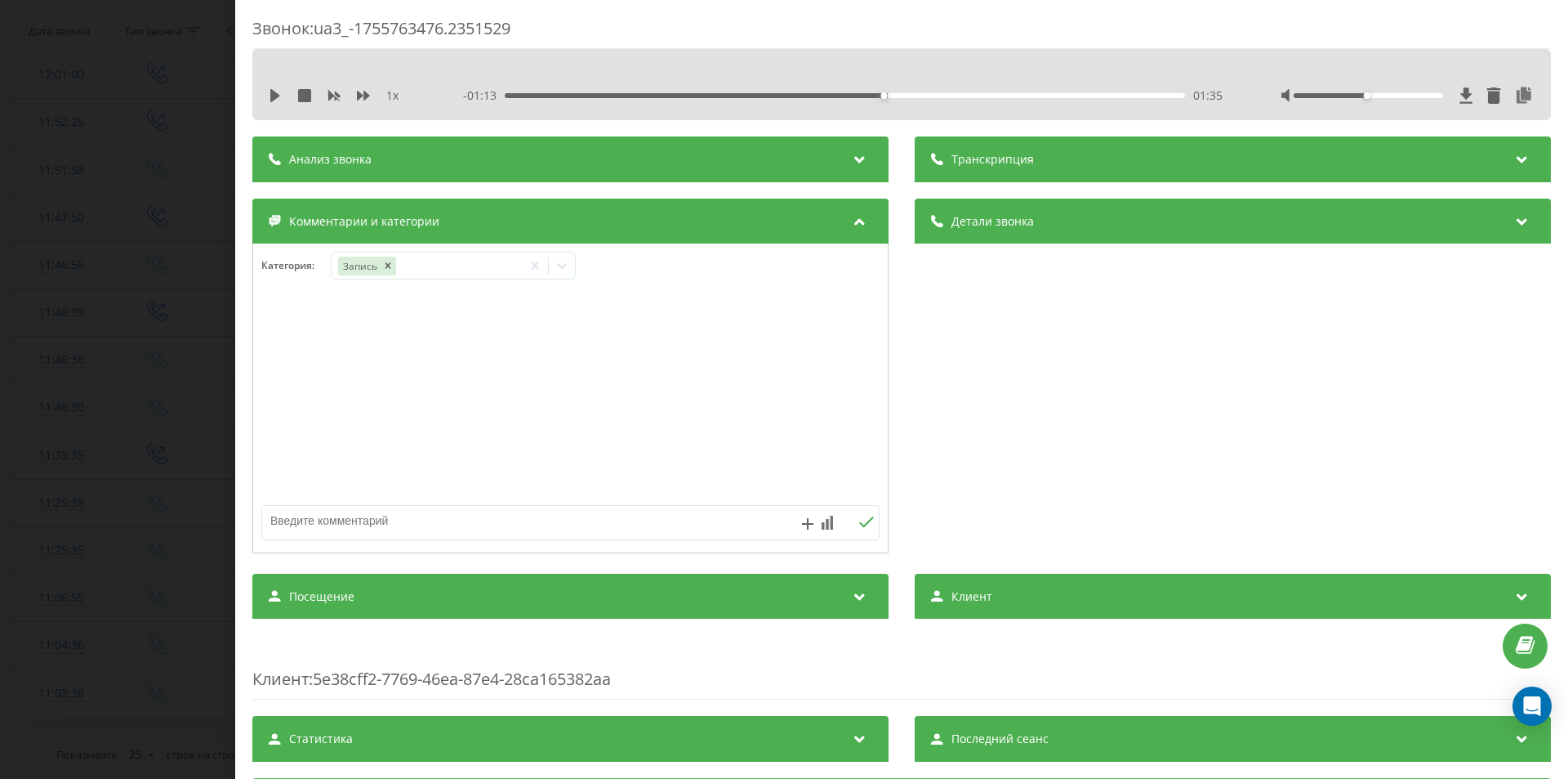
click at [182, 343] on div "Звонок : ua3_-1755763476.2351529 1 x - 01:13 01:35 01:35 Транскрипция Для анали…" at bounding box center [784, 389] width 1568 height 779
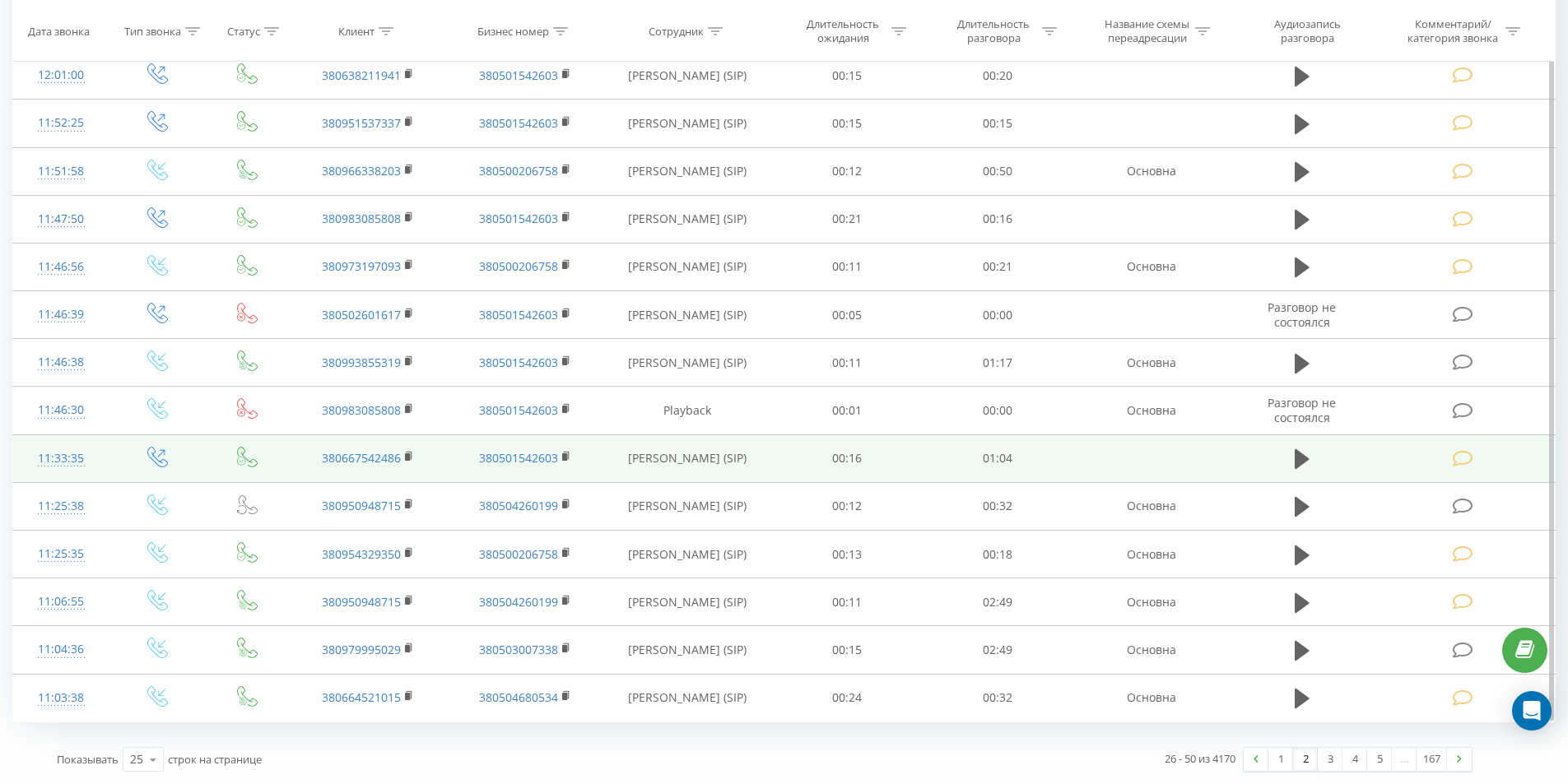
scroll to position [1198, 0]
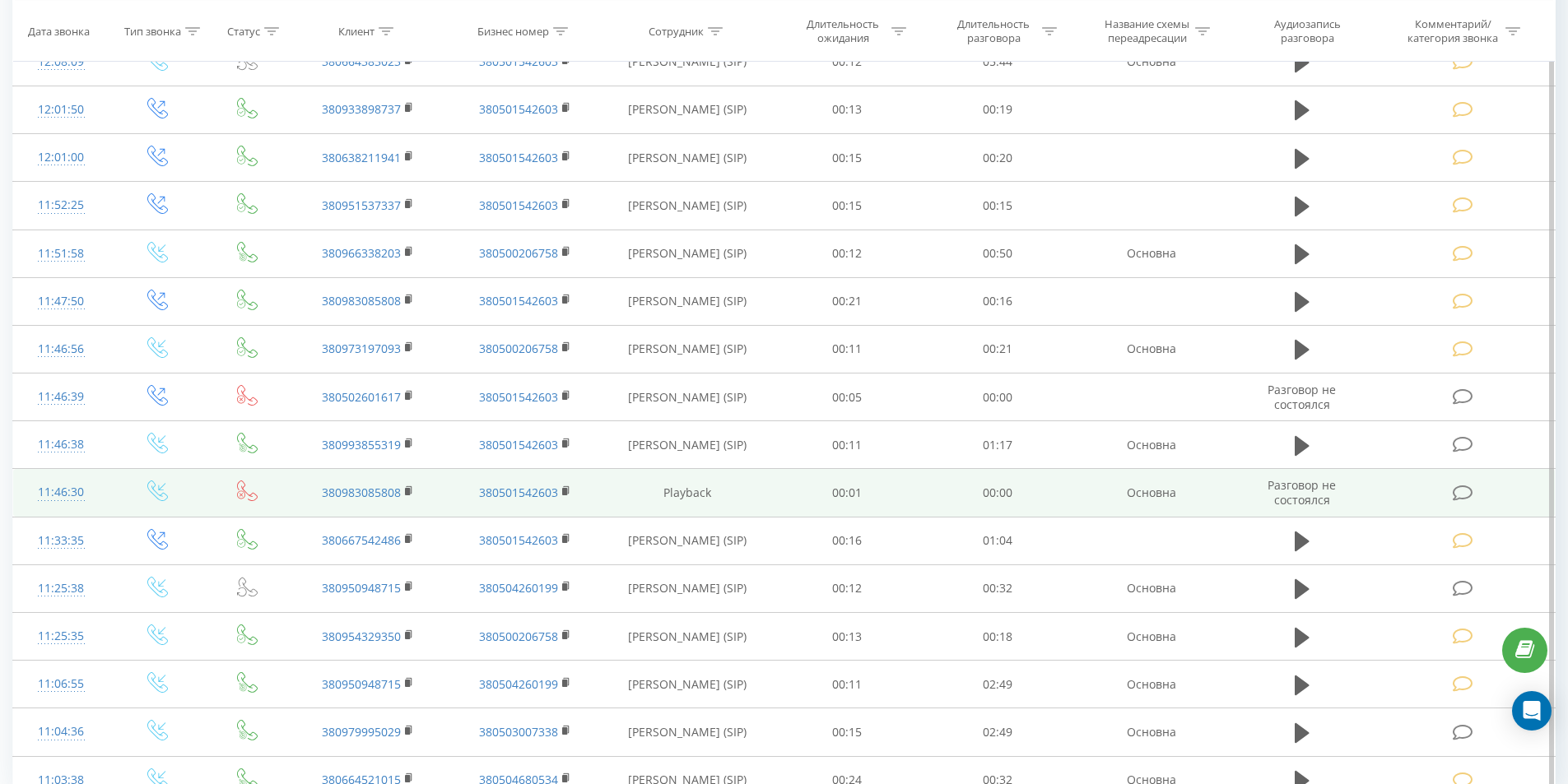
click at [1471, 488] on icon at bounding box center [1462, 493] width 21 height 17
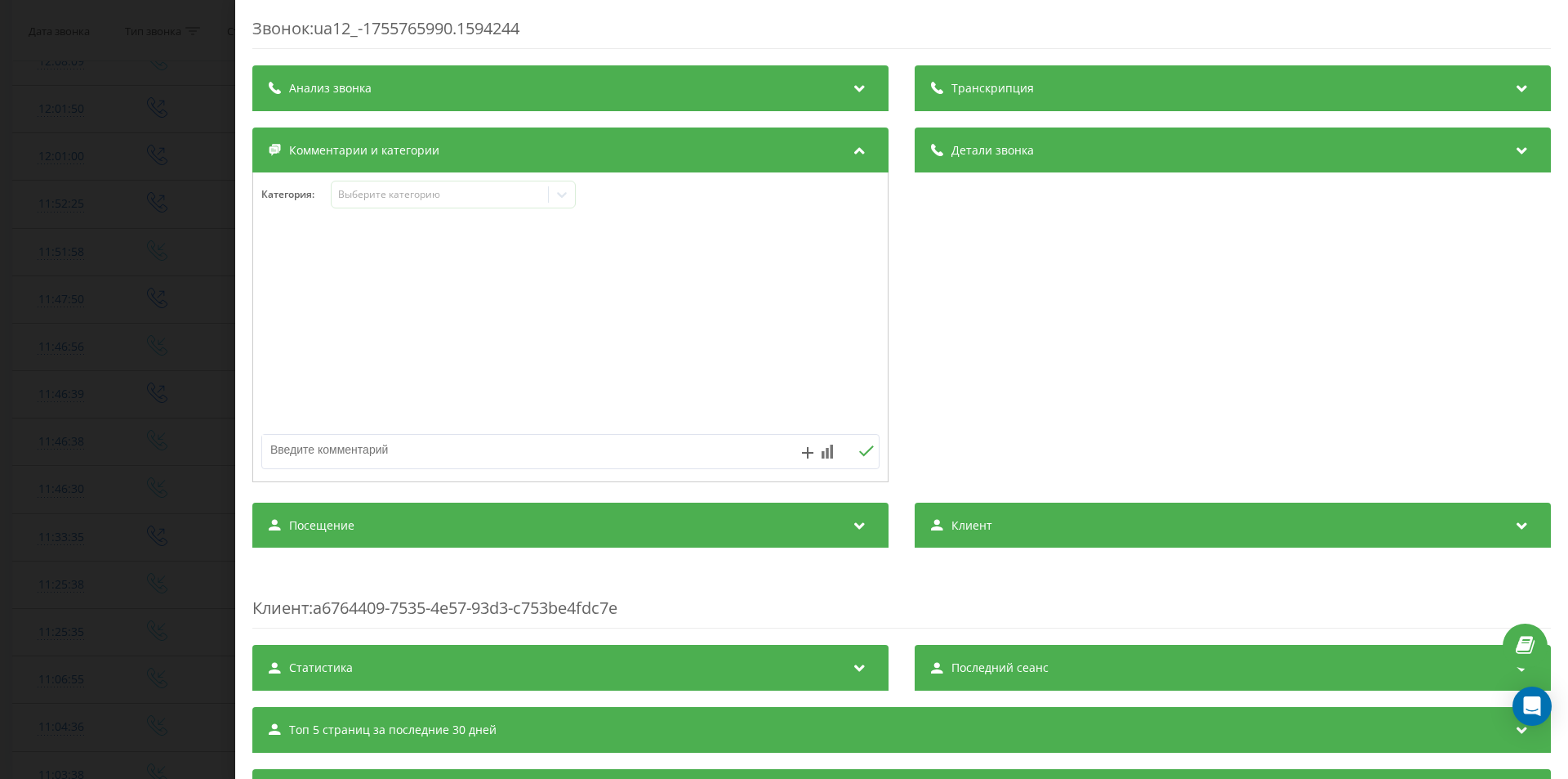
click at [455, 212] on div "Категория : Выберите категорию" at bounding box center [571, 204] width 634 height 49
click at [449, 208] on div "Выберите категорию" at bounding box center [452, 194] width 245 height 28
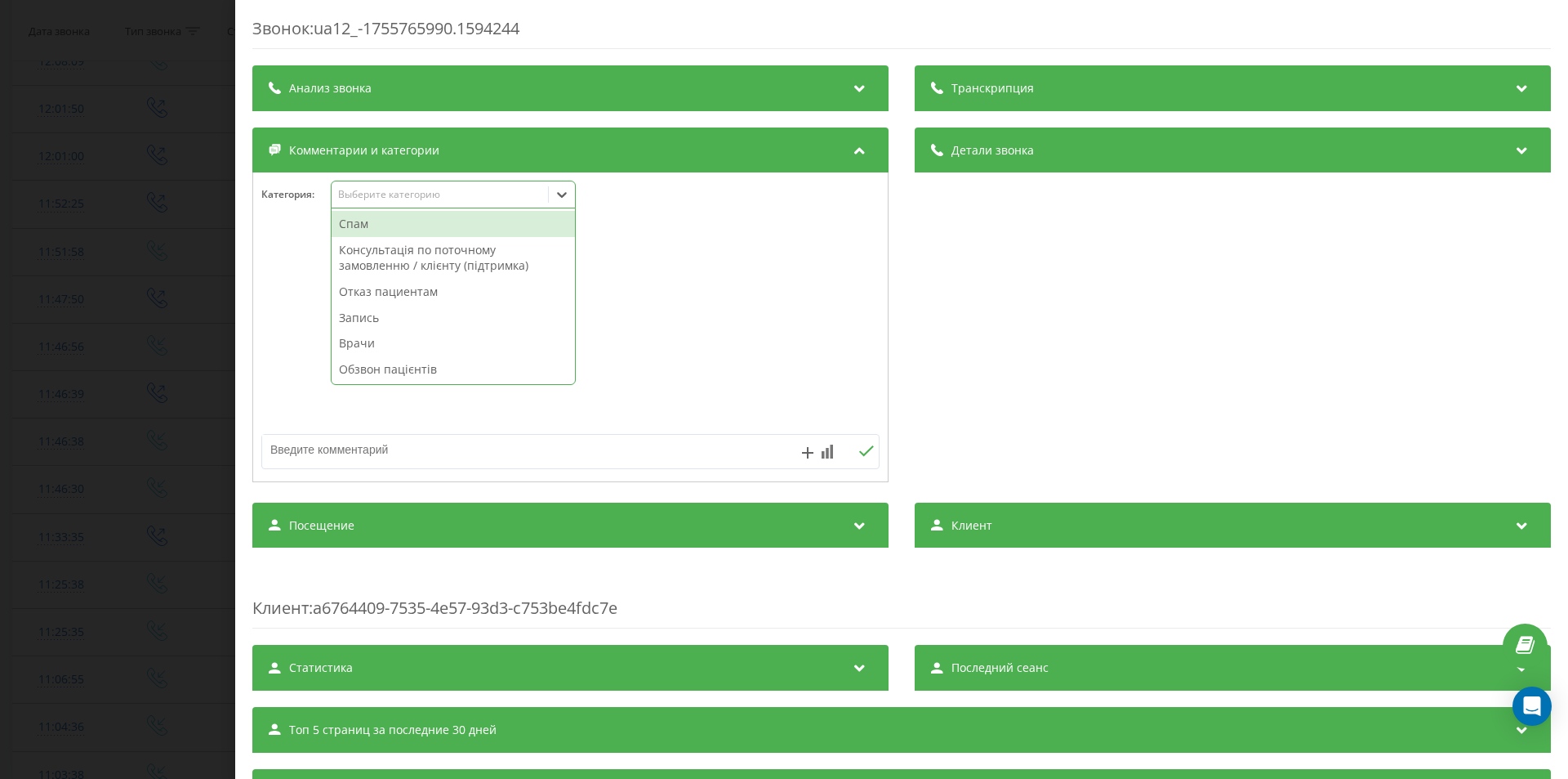
click at [357, 223] on div "Спам" at bounding box center [453, 223] width 244 height 26
click at [137, 367] on div "Звонок : ua12_-1755765990.1594244 Транскрипция Для анализа AI будущих звонков н…" at bounding box center [784, 389] width 1568 height 779
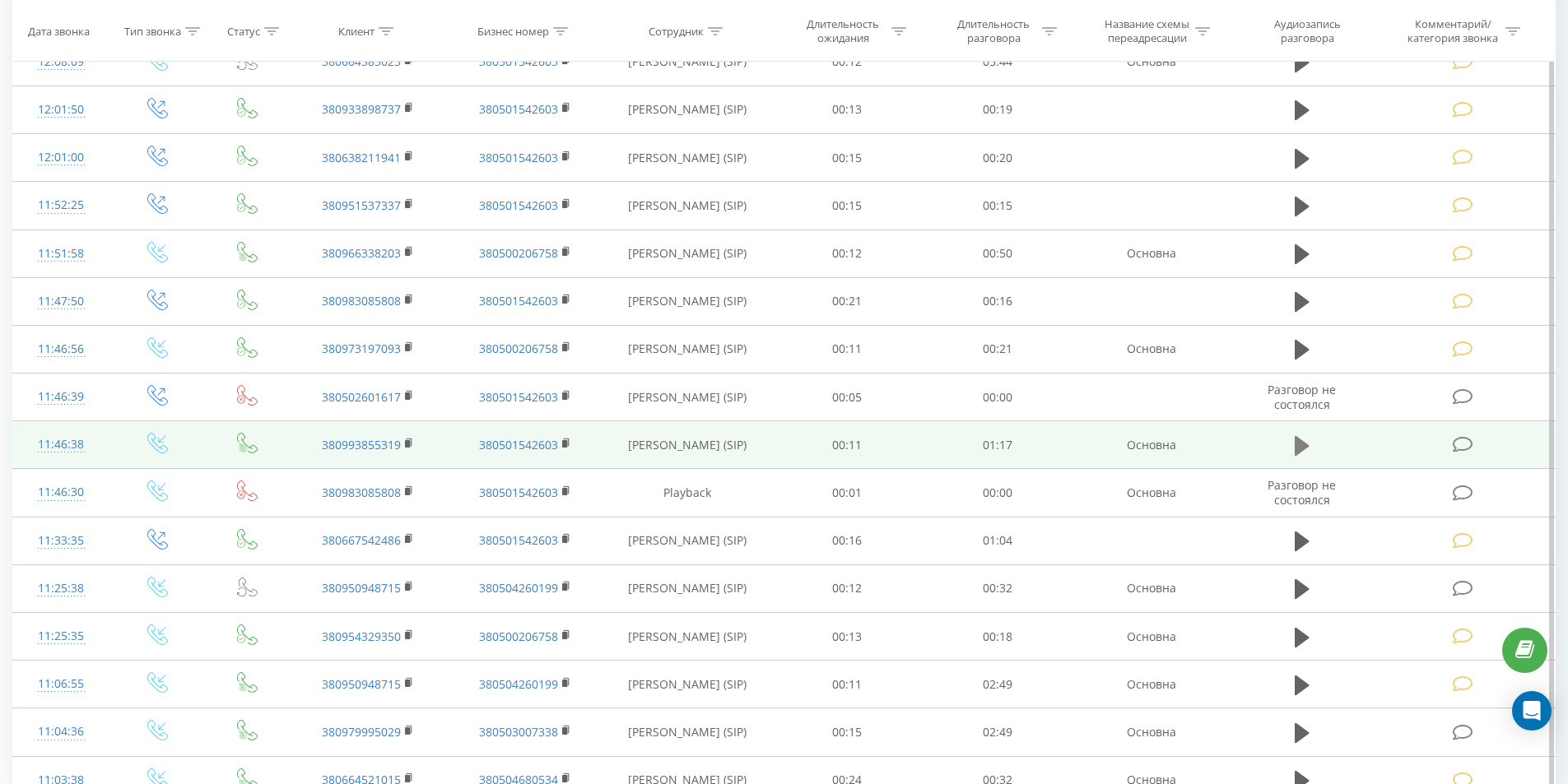
click at [1302, 443] on icon at bounding box center [1302, 446] width 14 height 20
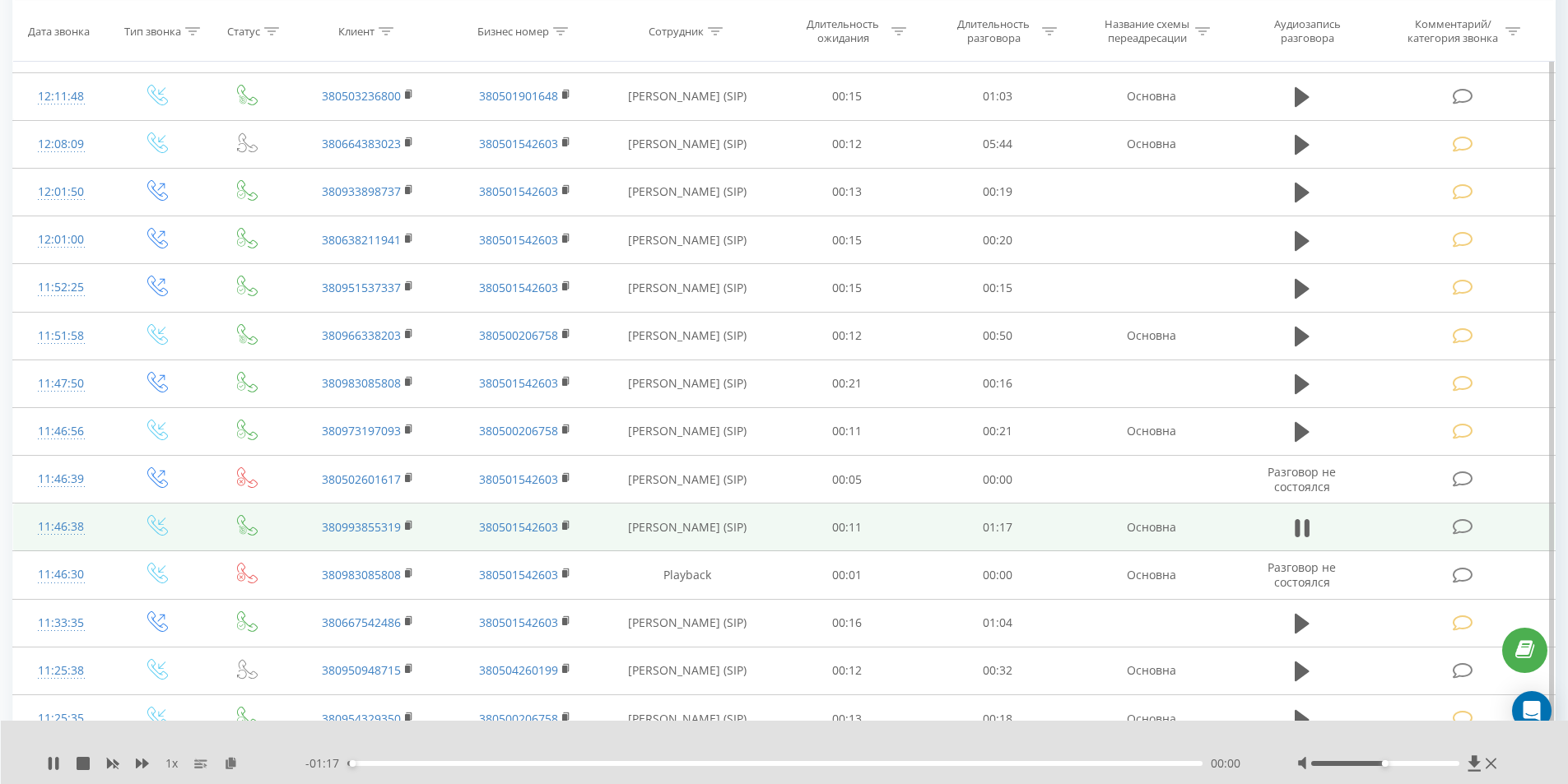
scroll to position [1198, 0]
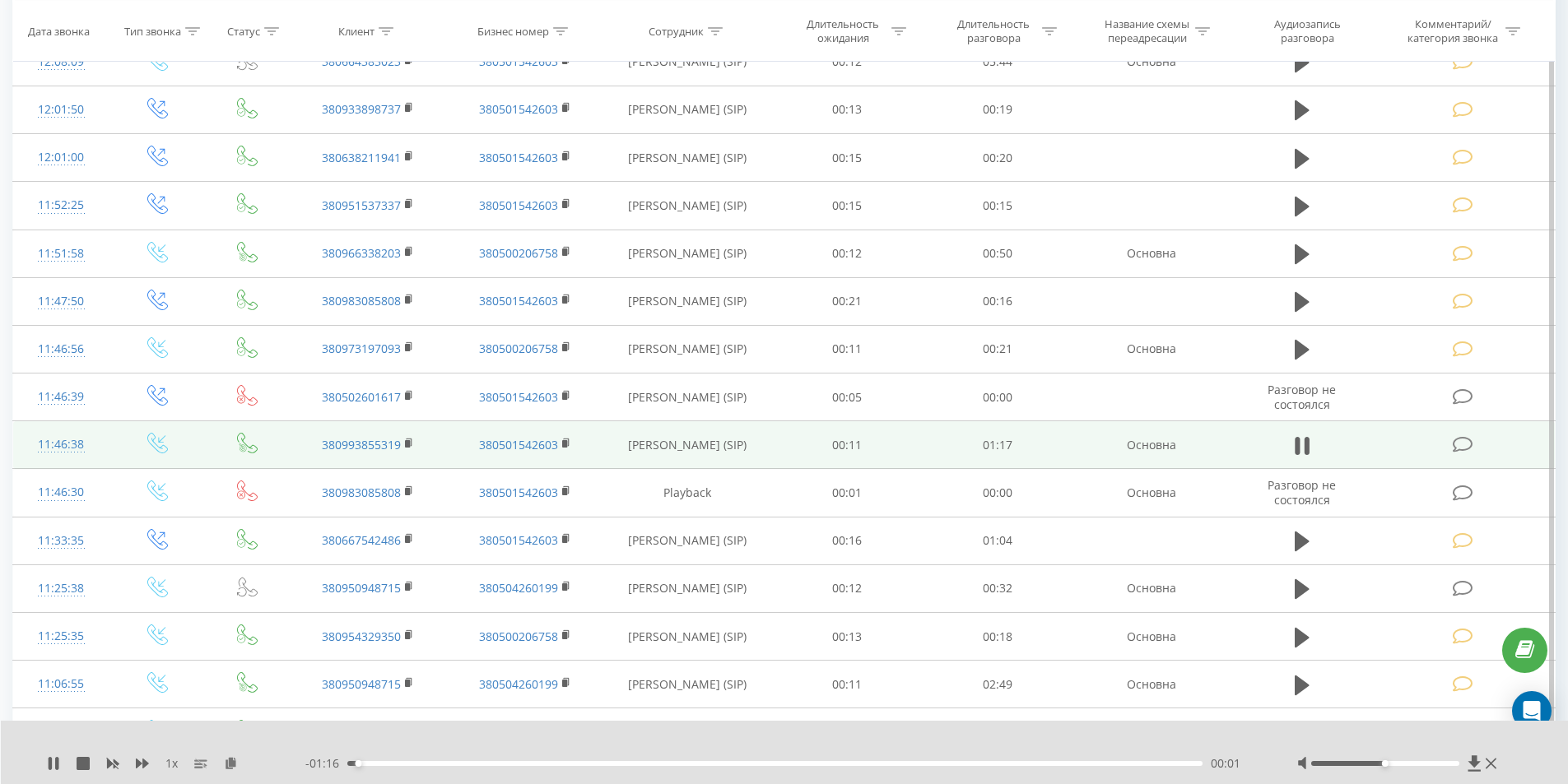
click at [508, 762] on div "00:01" at bounding box center [775, 762] width 856 height 5
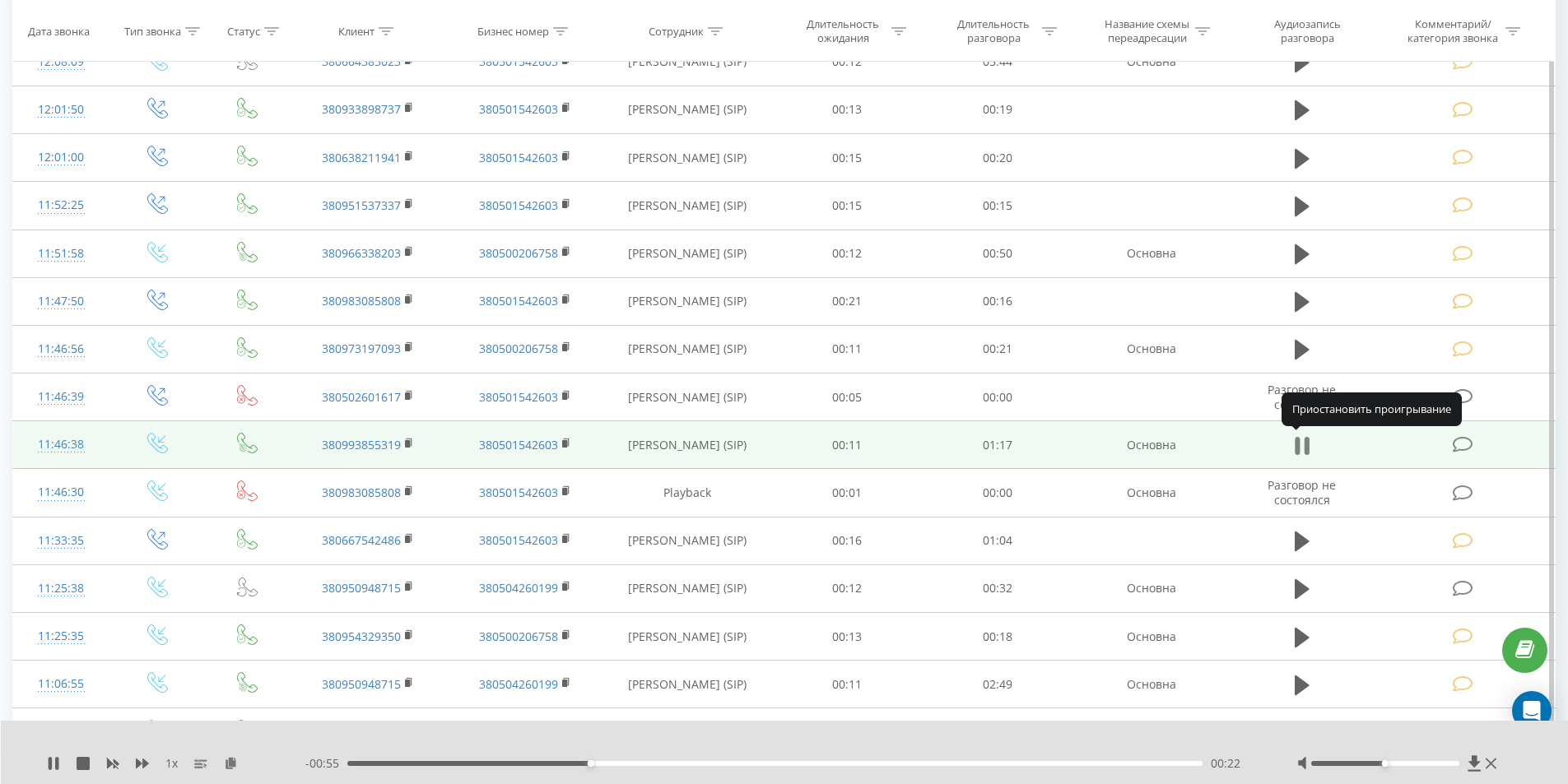
click at [1304, 447] on icon at bounding box center [1302, 446] width 14 height 23
click at [1464, 439] on icon at bounding box center [1462, 444] width 21 height 17
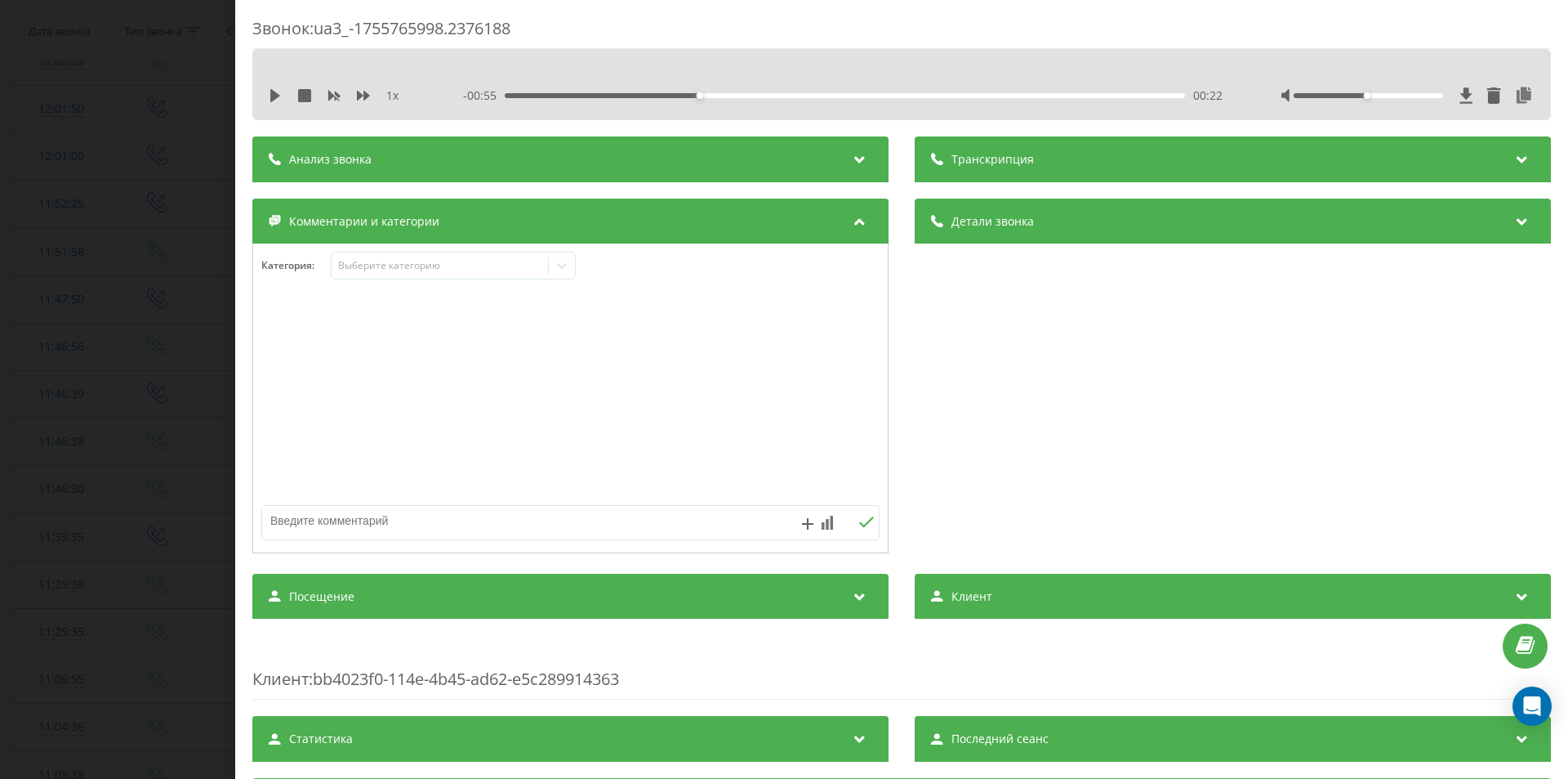
click at [481, 245] on div "Категория : Выберите категорию" at bounding box center [571, 398] width 636 height 309
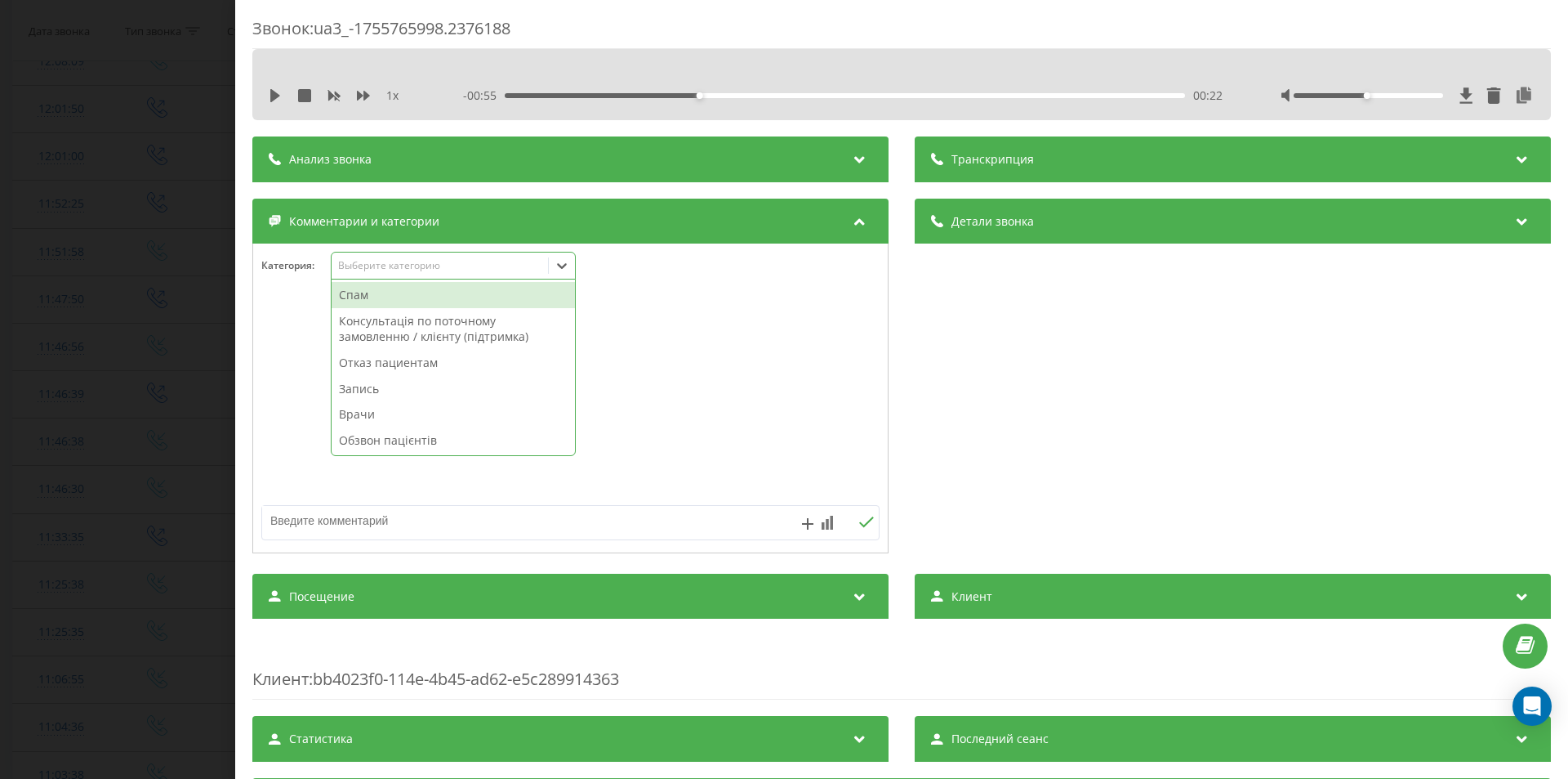
click at [466, 256] on div "Выберите категорию" at bounding box center [452, 265] width 245 height 28
click at [374, 388] on div "Запись" at bounding box center [453, 388] width 244 height 26
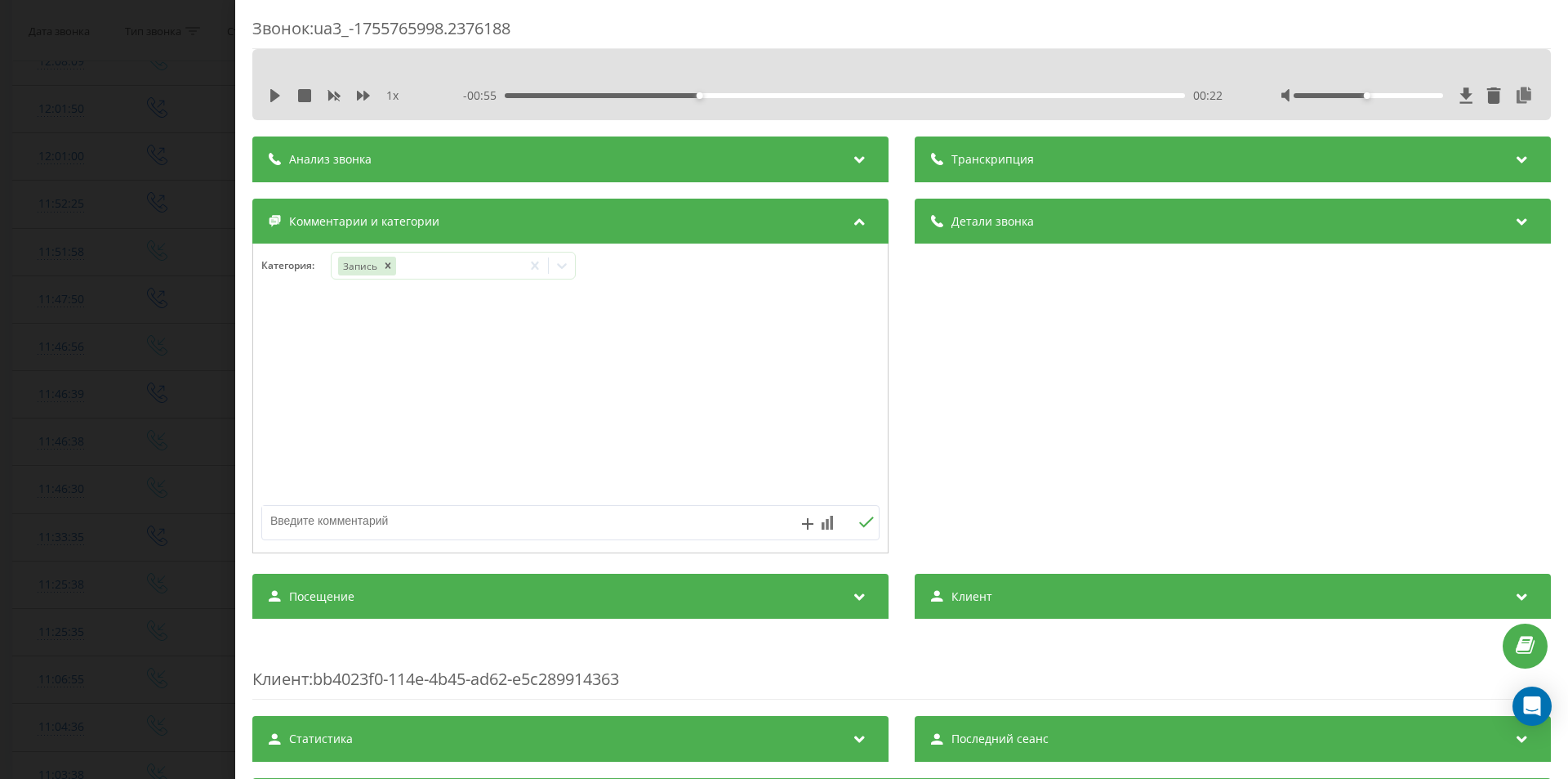
click at [136, 324] on div "Звонок : ua3_-1755765998.2376188 1 x - 00:55 00:22 00:22 Транскрипция Для анали…" at bounding box center [784, 389] width 1568 height 779
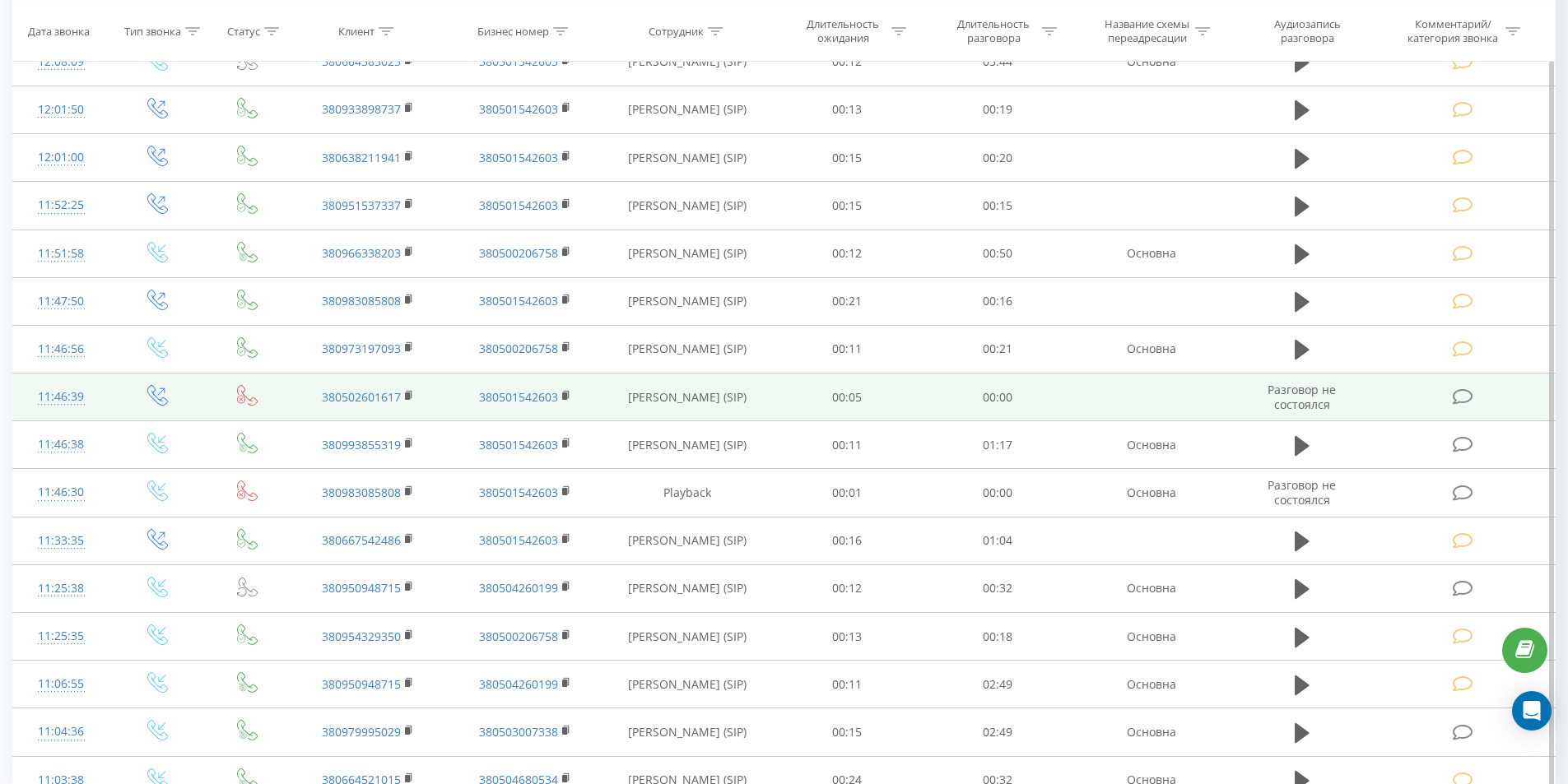
click at [1469, 394] on icon at bounding box center [1462, 396] width 21 height 17
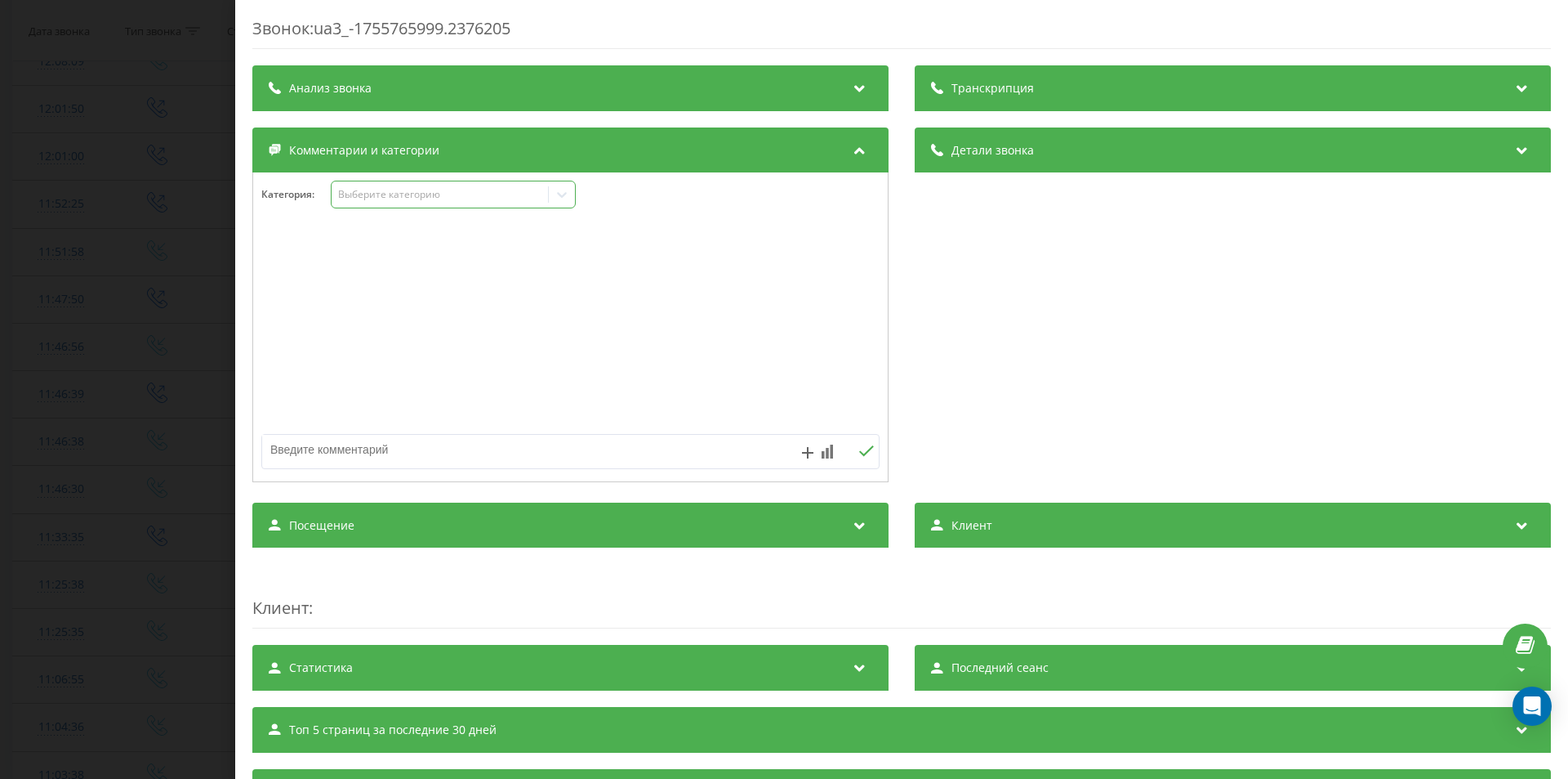
click at [383, 202] on div "Выберите категорию" at bounding box center [440, 195] width 217 height 15
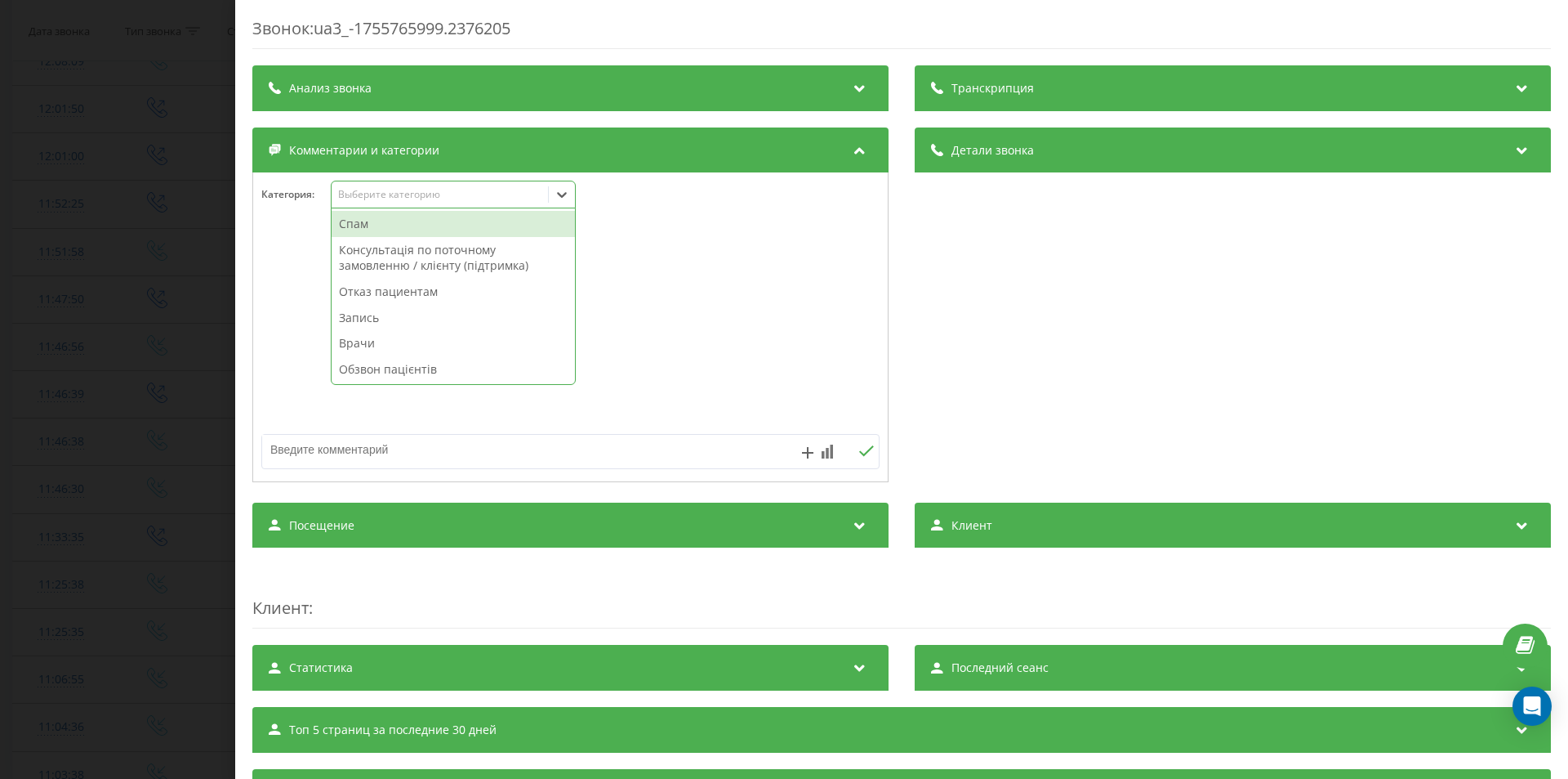
click at [374, 221] on div "Спам" at bounding box center [453, 223] width 244 height 26
click at [88, 268] on div "Звонок : ua3_-1755765999.2376205 Транскрипция Для анализа AI будущих звонков на…" at bounding box center [784, 389] width 1568 height 779
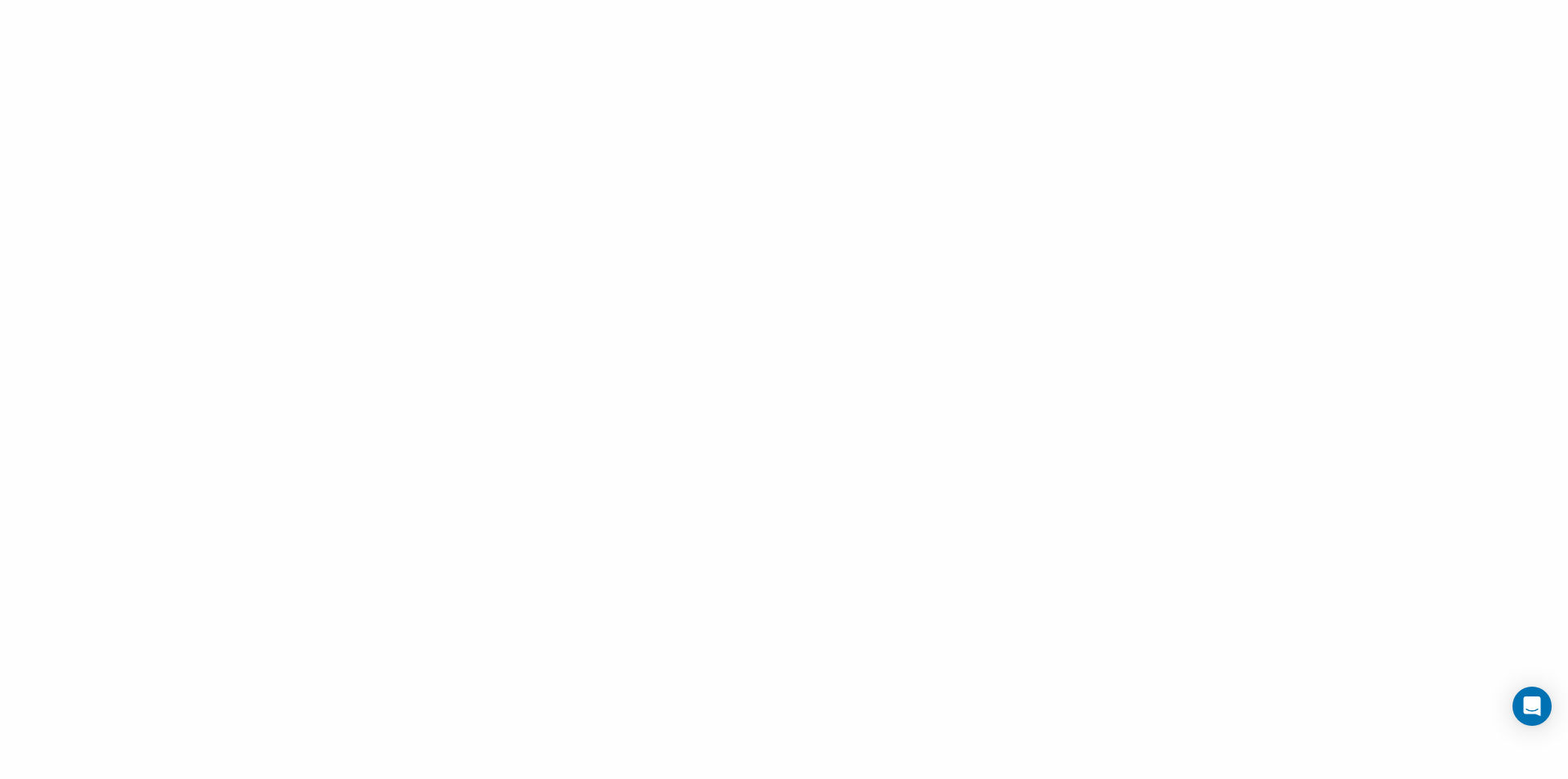
click at [455, 223] on div at bounding box center [784, 389] width 1568 height 779
